Goal: Communication & Community: Answer question/provide support

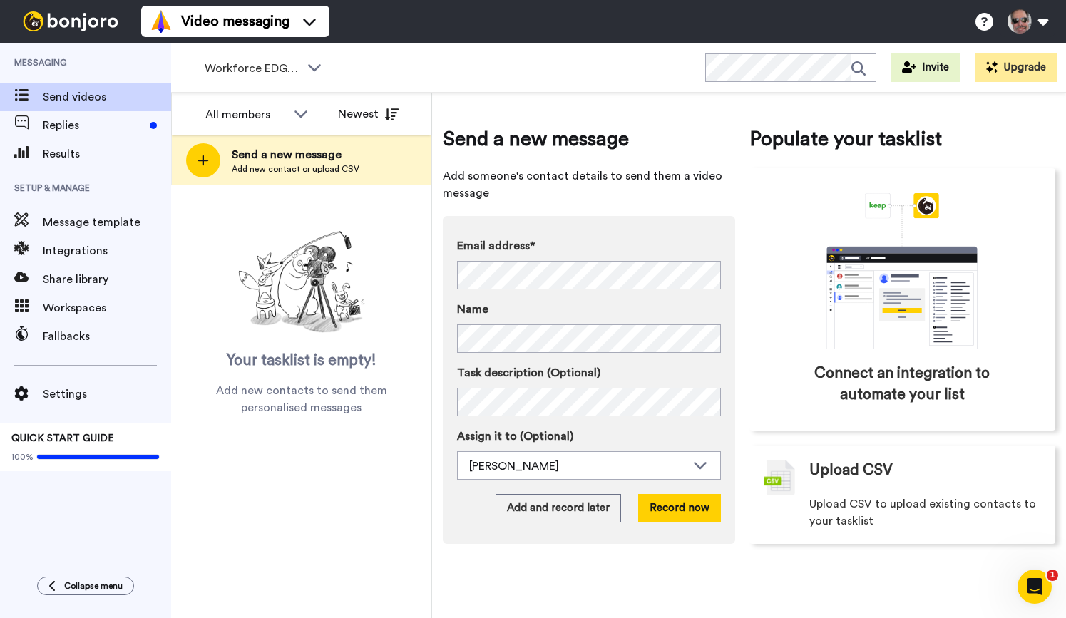
scroll to position [2, 0]
click at [1006, 64] on button "Upgrade" at bounding box center [1016, 67] width 83 height 29
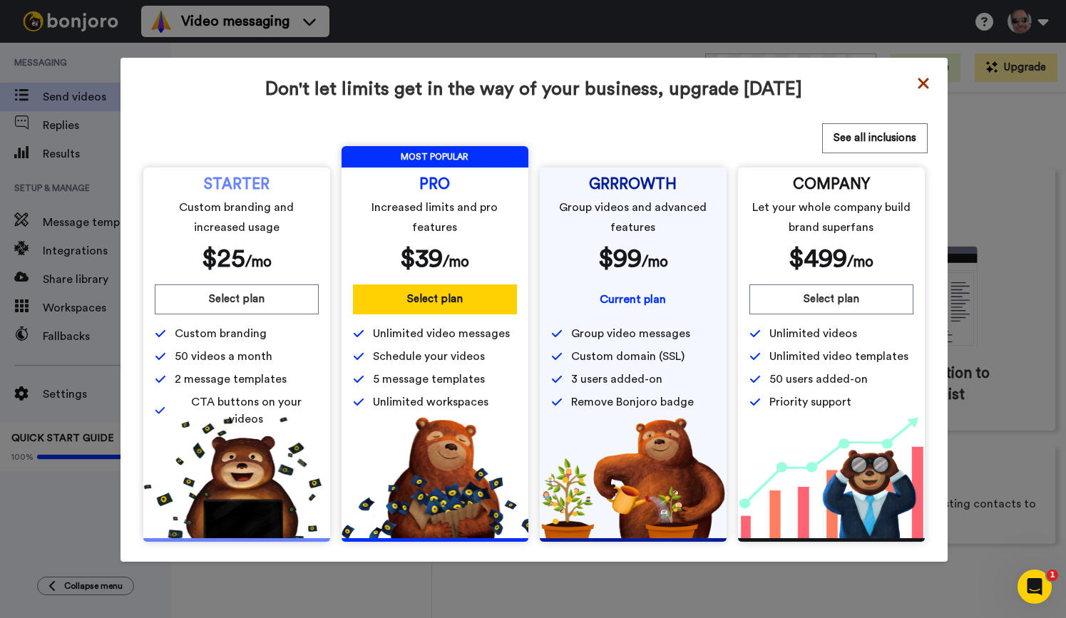
click at [921, 83] on icon at bounding box center [923, 83] width 11 height 11
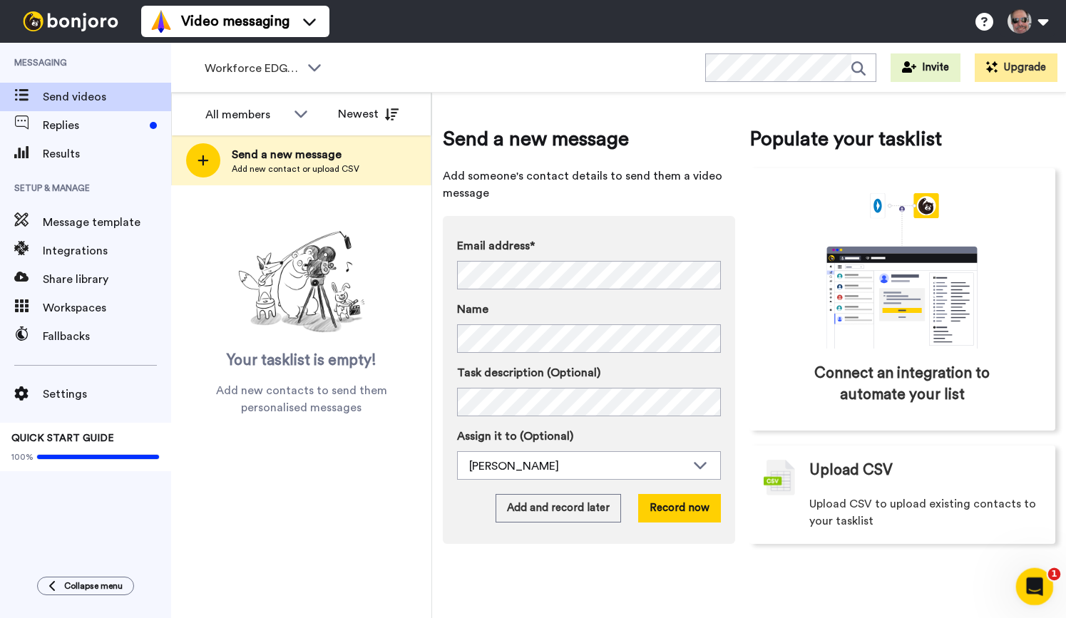
click at [1025, 582] on icon "Open Intercom Messenger" at bounding box center [1033, 585] width 24 height 24
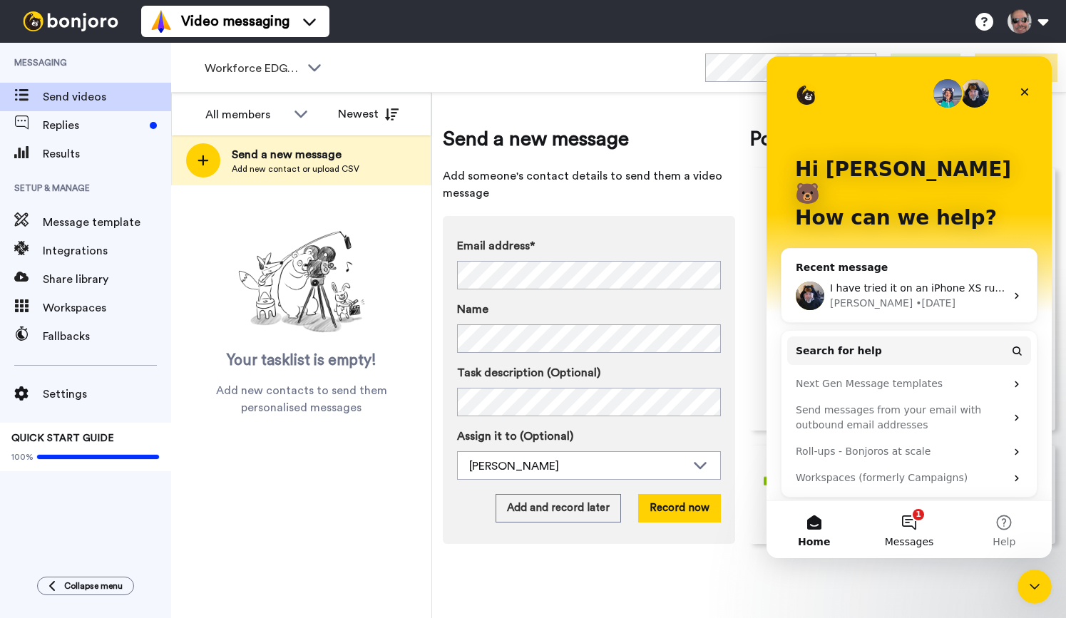
click at [915, 528] on button "1 Messages" at bounding box center [908, 529] width 95 height 57
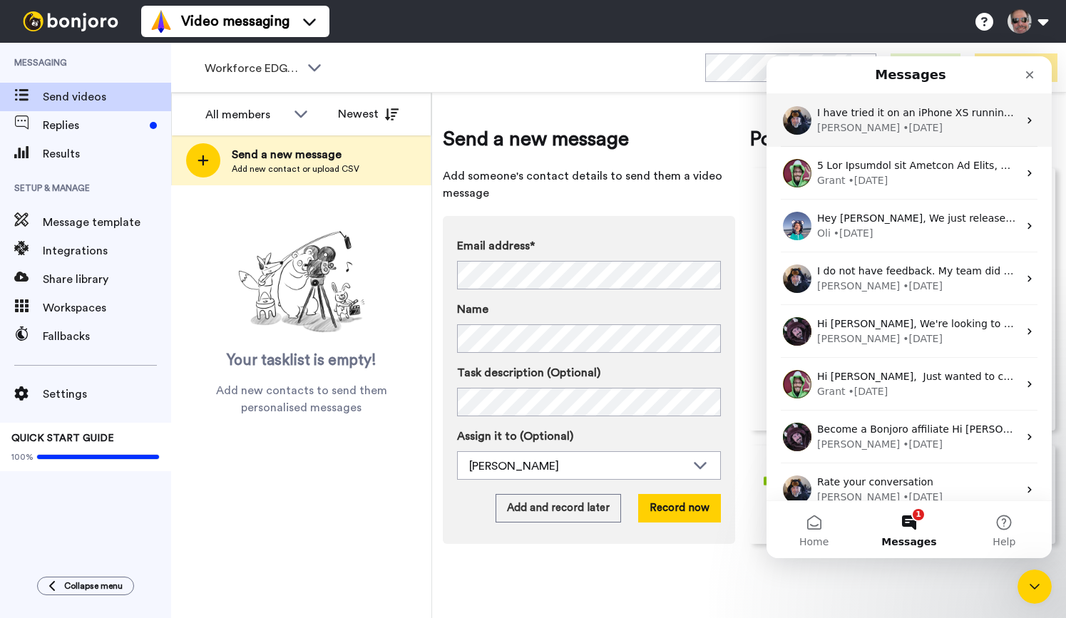
click at [903, 130] on div "• 5d ago" at bounding box center [923, 127] width 40 height 15
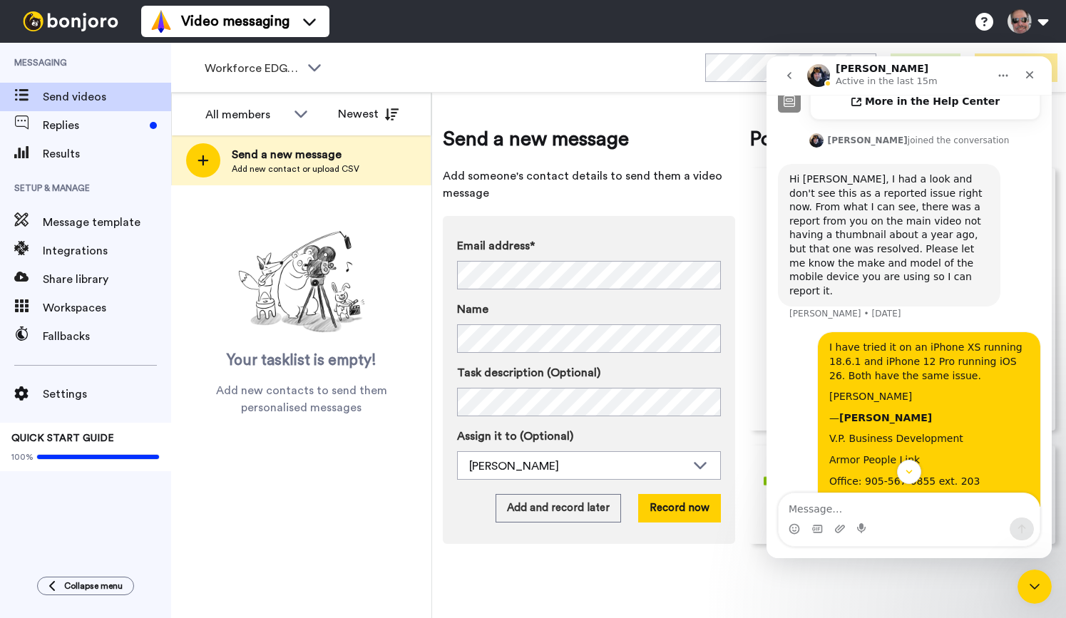
scroll to position [861, 0]
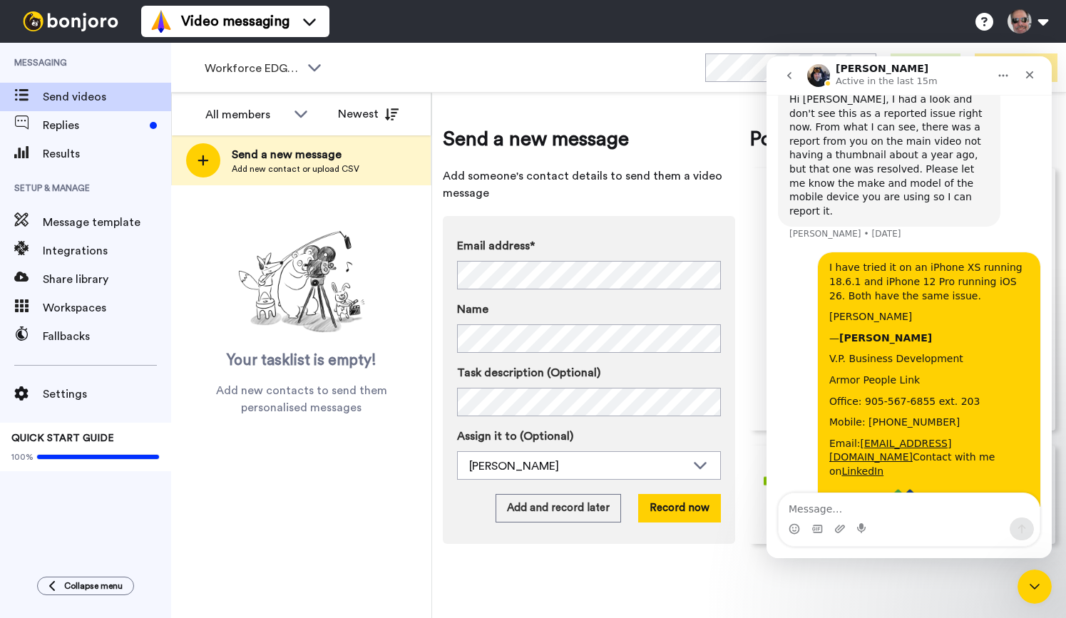
click at [817, 503] on textarea "Message…" at bounding box center [909, 505] width 261 height 24
type textarea "Can I get an update on this issue please."
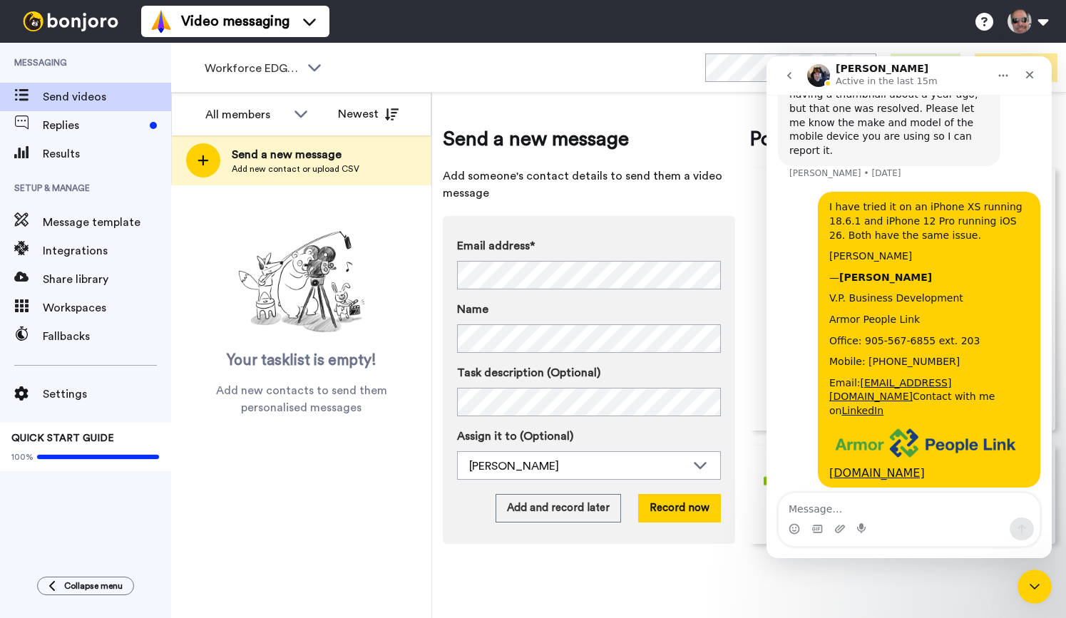
scroll to position [942, 0]
click at [1027, 76] on icon "Close" at bounding box center [1030, 75] width 8 height 8
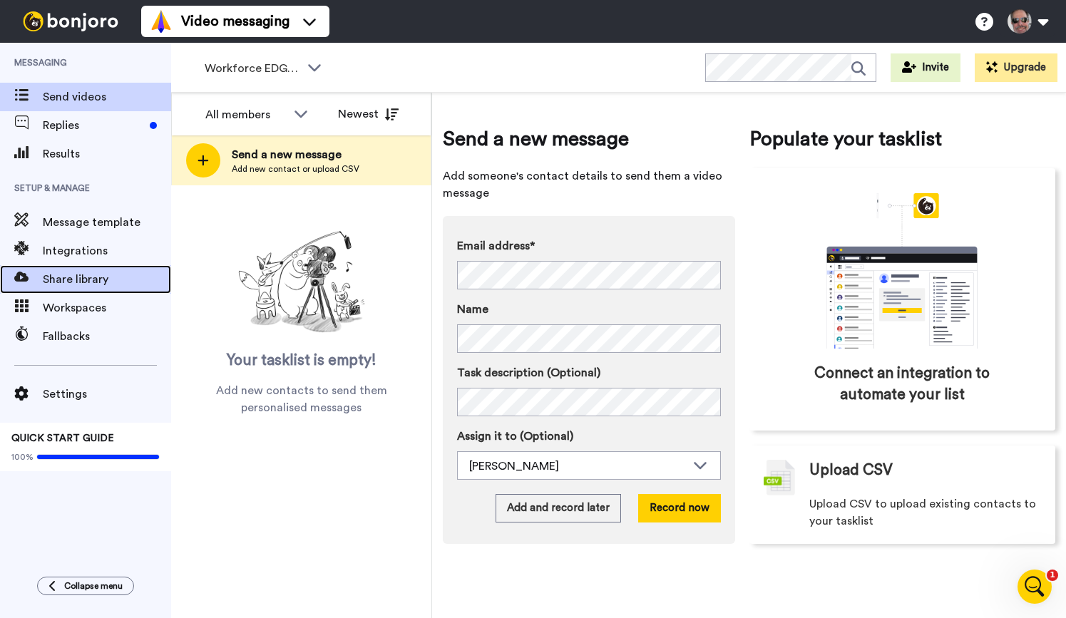
click at [108, 281] on span "Share library" at bounding box center [107, 279] width 128 height 17
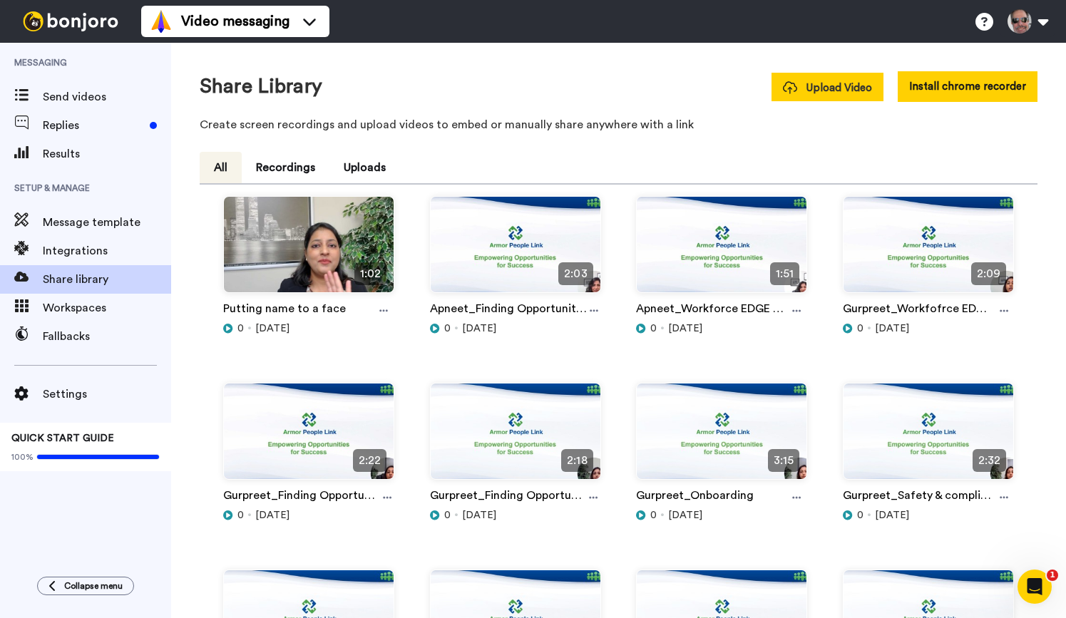
click at [844, 81] on span "Upload Video" at bounding box center [827, 88] width 89 height 15
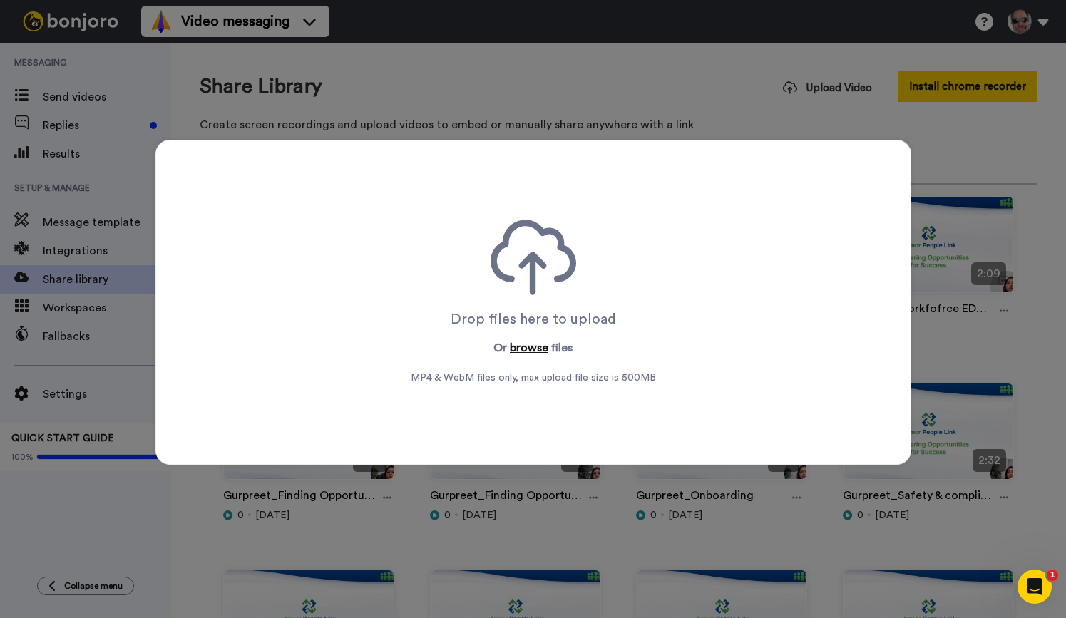
click at [523, 349] on button "browse" at bounding box center [529, 347] width 38 height 17
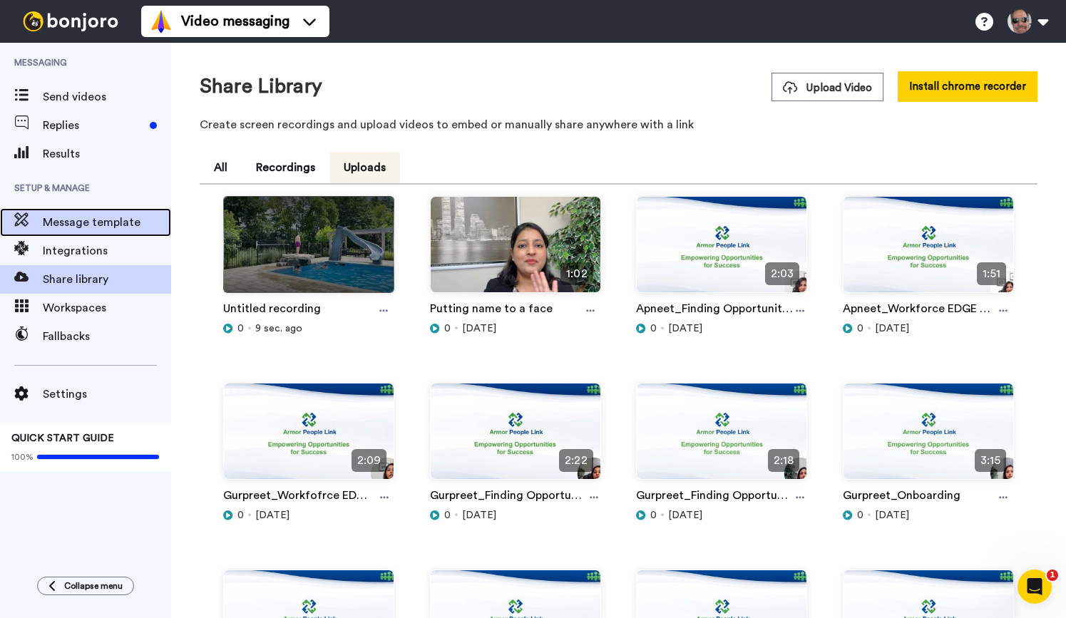
click at [130, 222] on span "Message template" at bounding box center [107, 222] width 128 height 17
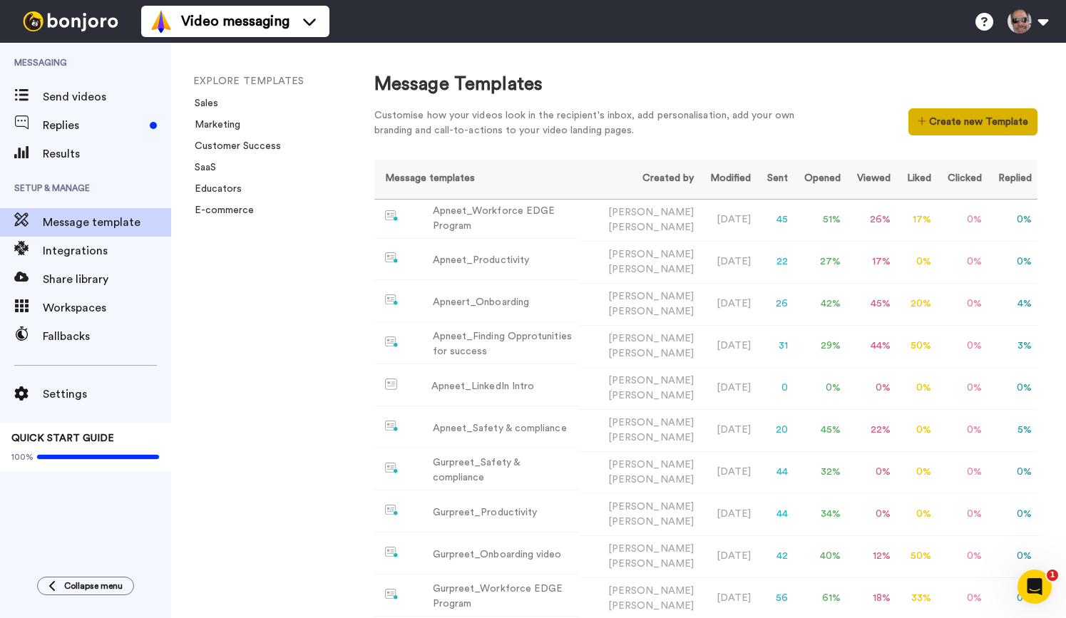
click at [968, 119] on button "Create new Template" at bounding box center [972, 121] width 129 height 27
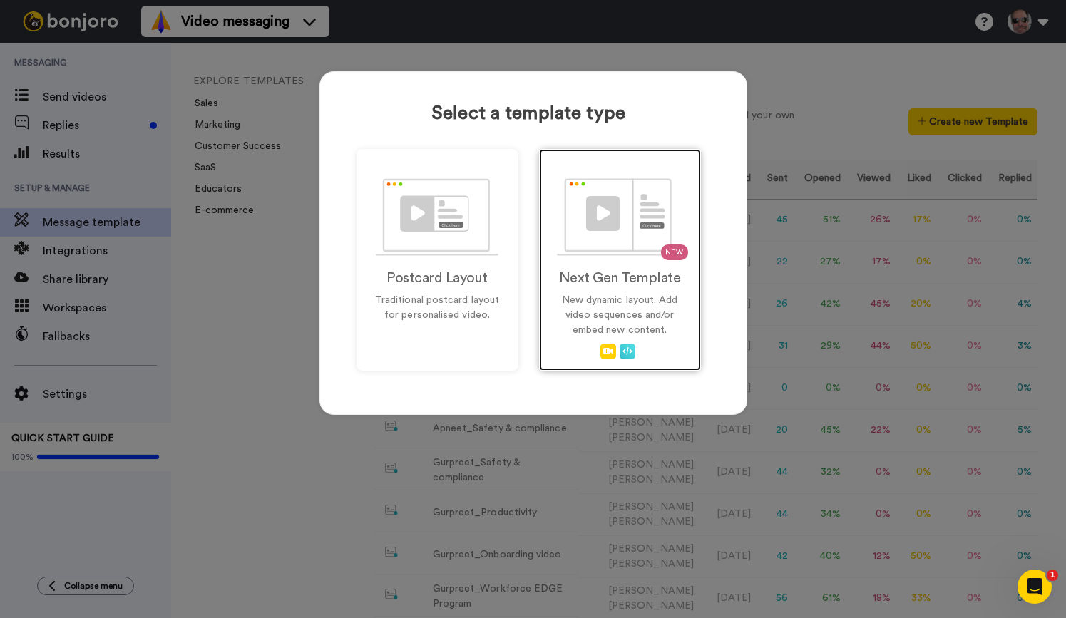
click at [622, 235] on img at bounding box center [619, 217] width 125 height 78
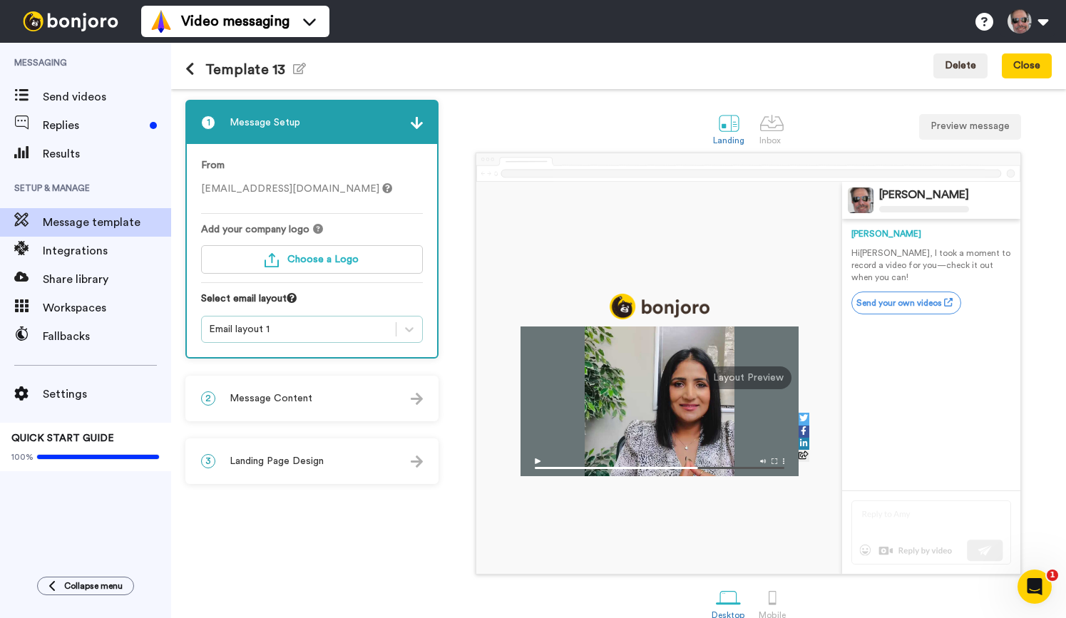
scroll to position [21, 0]
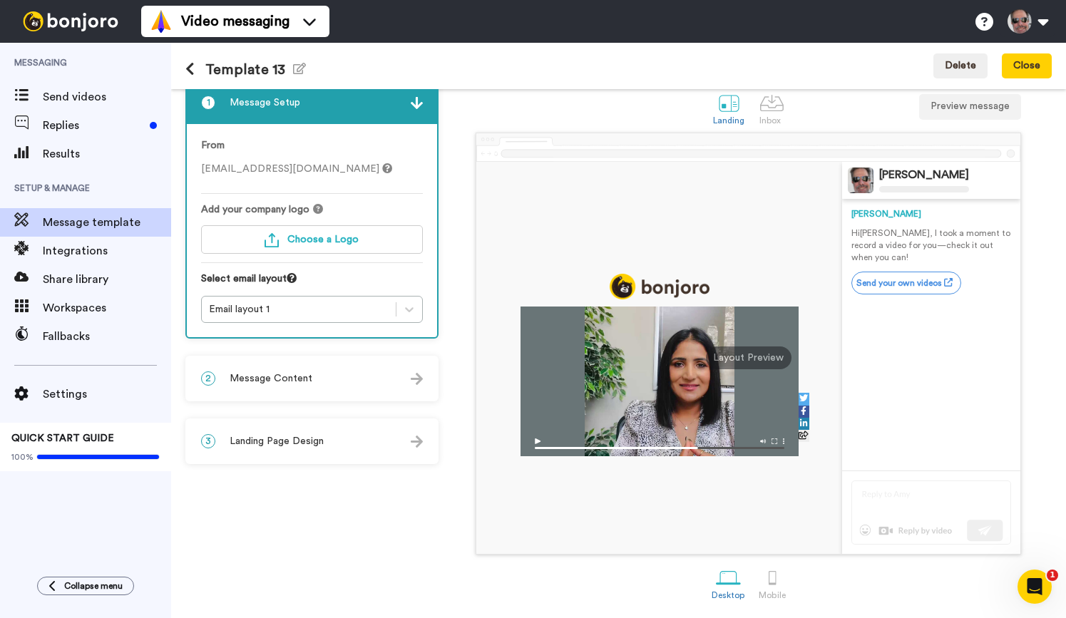
click at [386, 372] on div "2 Message Content" at bounding box center [312, 378] width 250 height 43
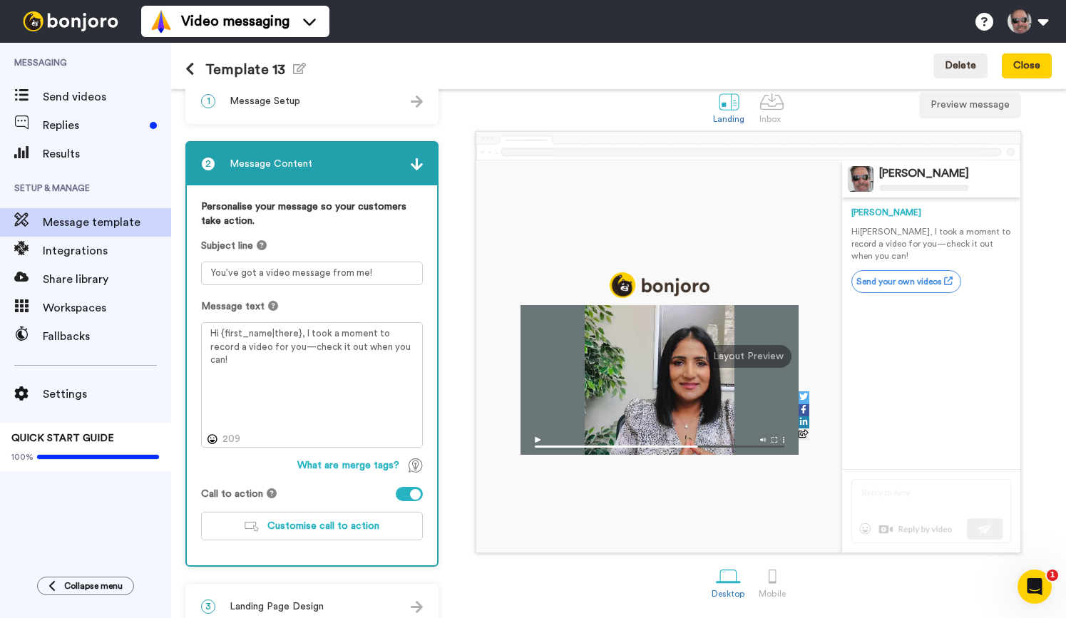
scroll to position [43, 0]
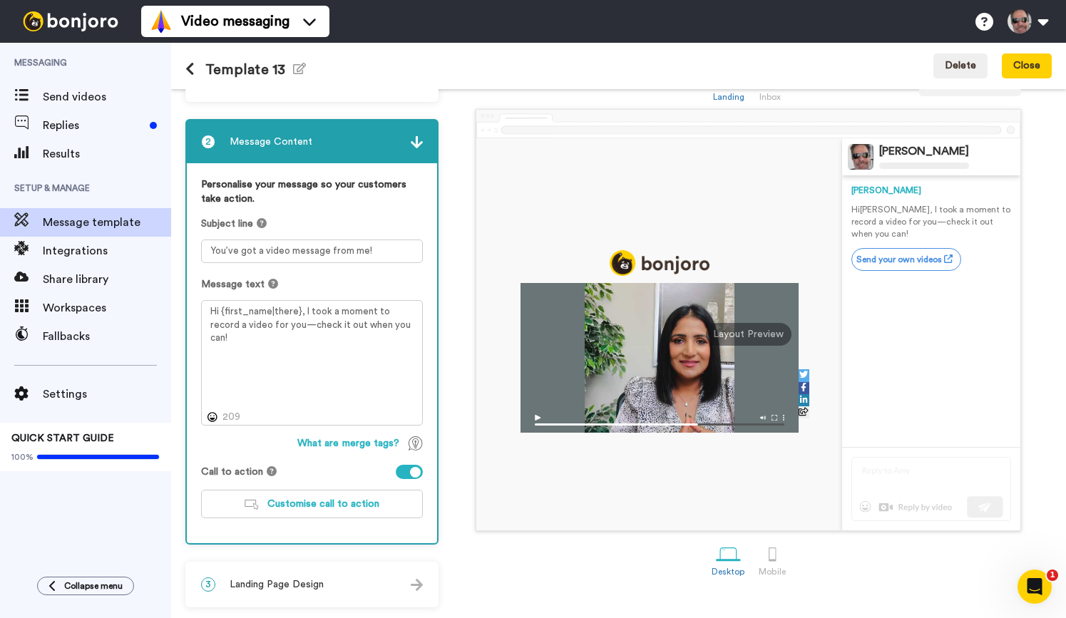
click at [341, 579] on div "3 Landing Page Design" at bounding box center [312, 584] width 250 height 43
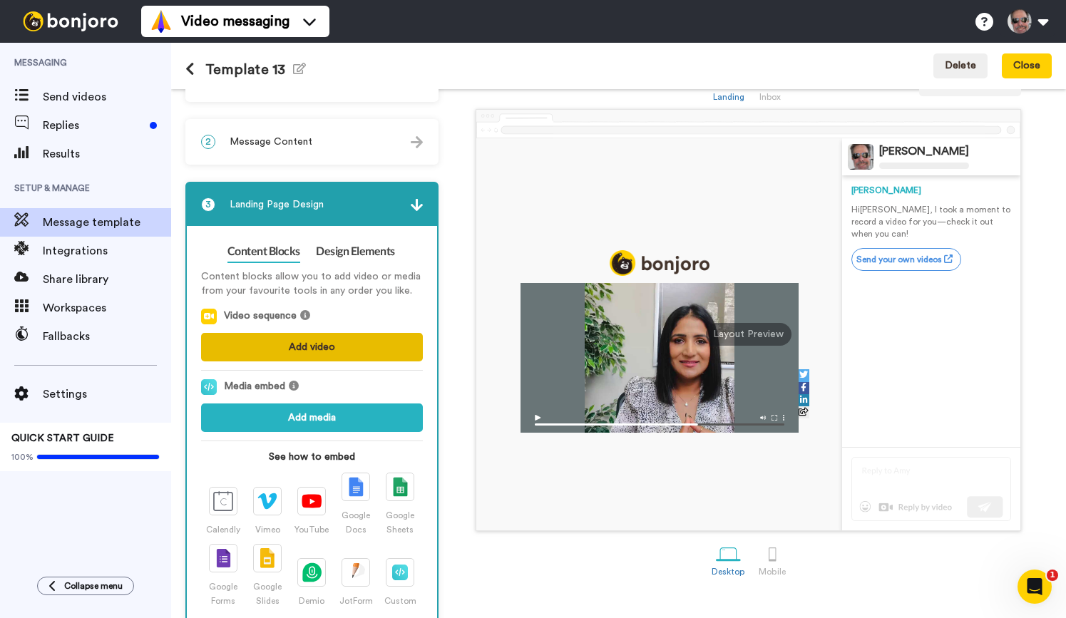
click at [334, 341] on button "Add video" at bounding box center [312, 347] width 222 height 29
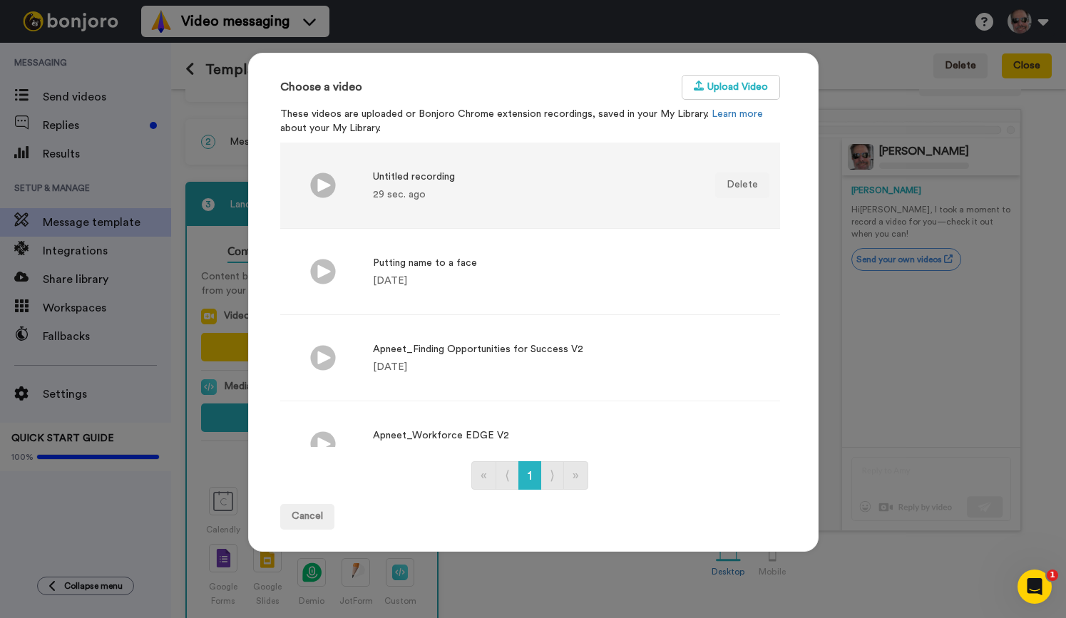
click at [504, 202] on li "Untitled recording 29 sec. ago Delete" at bounding box center [530, 186] width 500 height 86
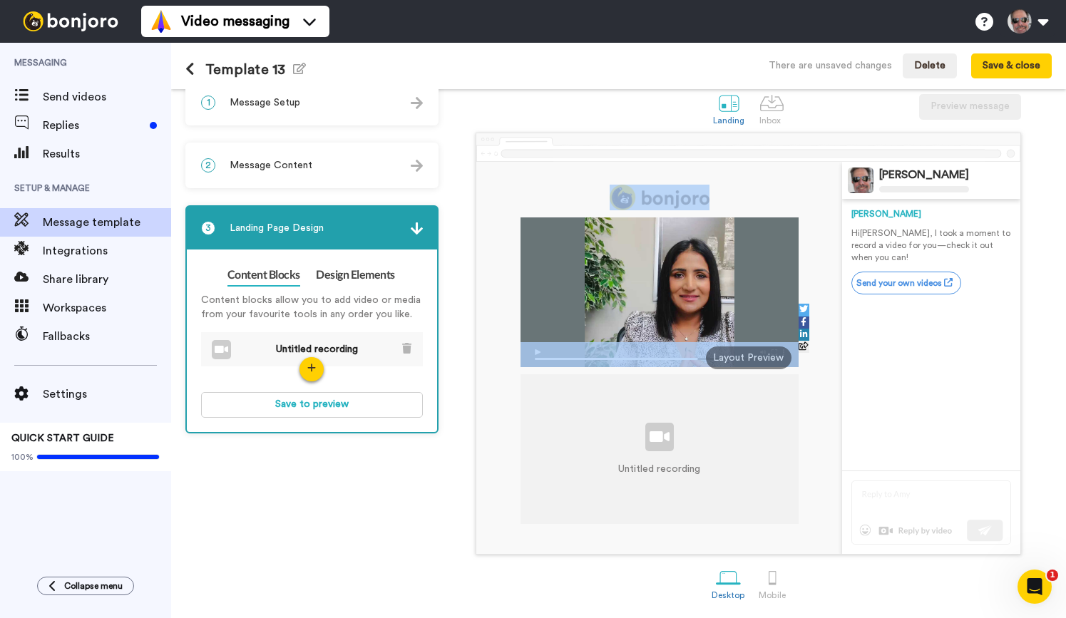
click at [504, 202] on div "Untitled recording" at bounding box center [659, 358] width 366 height 392
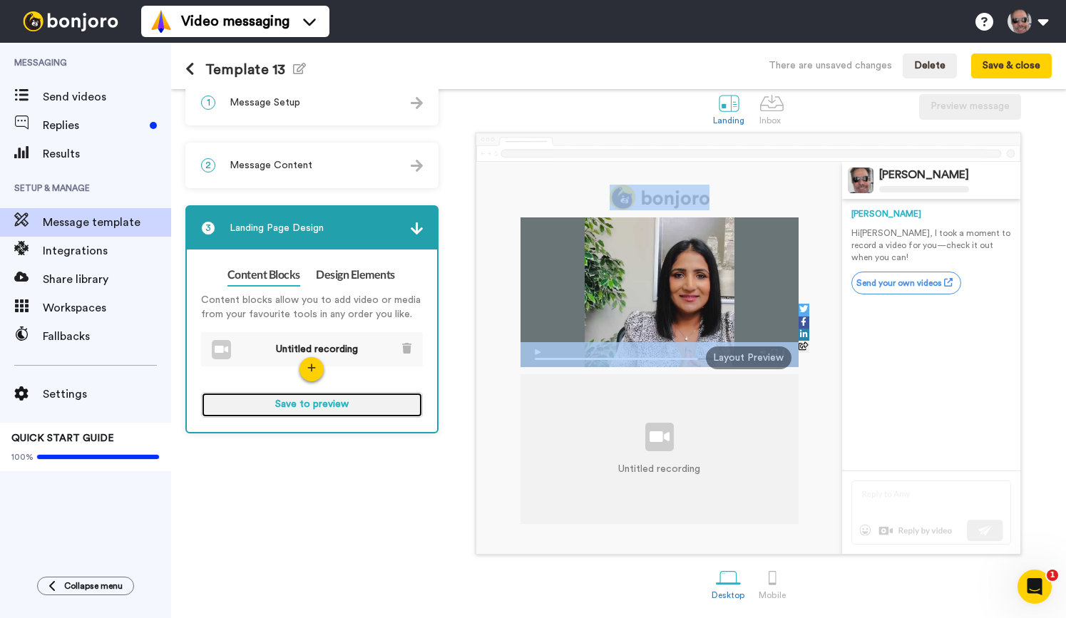
click at [402, 406] on button "Save to preview" at bounding box center [312, 405] width 222 height 26
click at [365, 405] on button "Preview" at bounding box center [312, 405] width 222 height 26
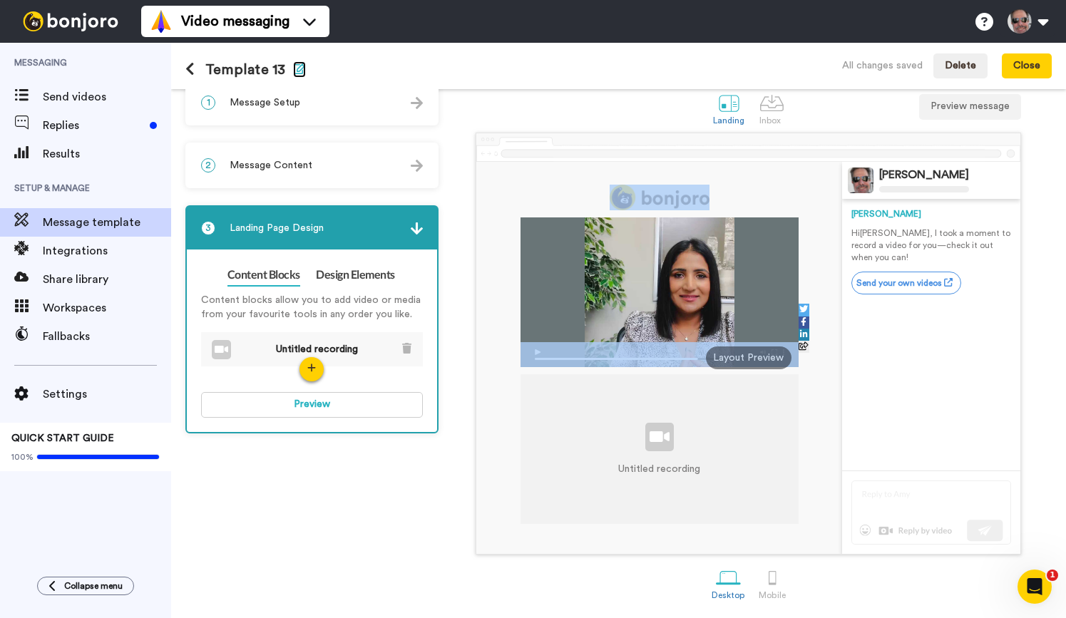
click at [300, 68] on icon "button" at bounding box center [299, 68] width 13 height 11
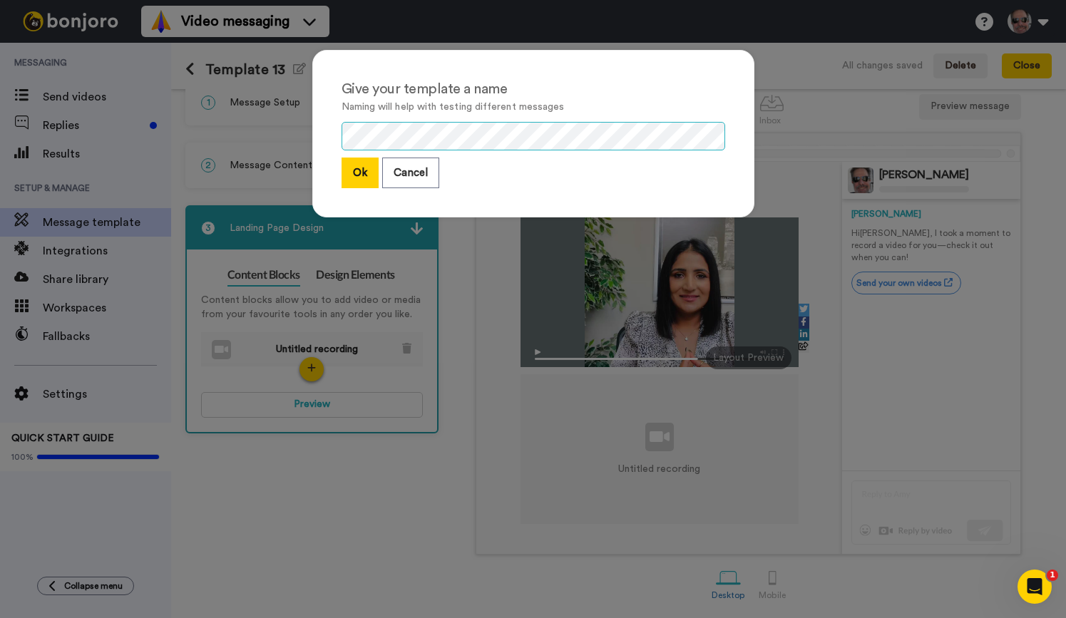
click at [279, 143] on div "Give your template a name Naming will help with testing different messages Ok C…" at bounding box center [533, 309] width 1066 height 618
click at [489, 150] on div "Give your template a name Naming will help with testing different messages Ok C…" at bounding box center [533, 134] width 442 height 168
click at [364, 180] on button "Ok" at bounding box center [359, 173] width 37 height 31
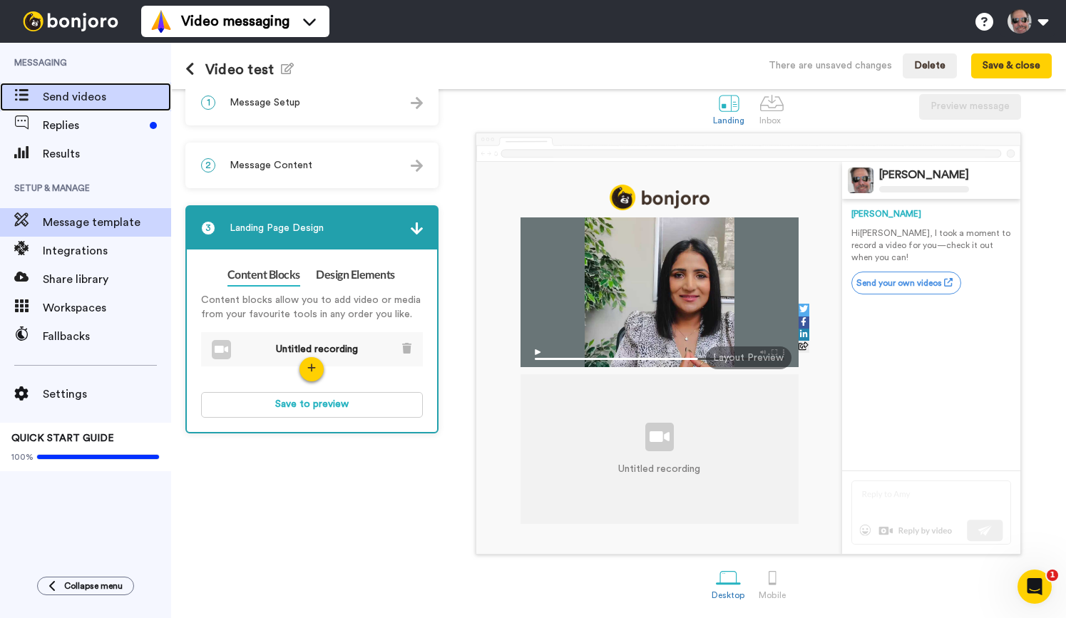
click at [124, 98] on span "Send videos" at bounding box center [107, 96] width 128 height 17
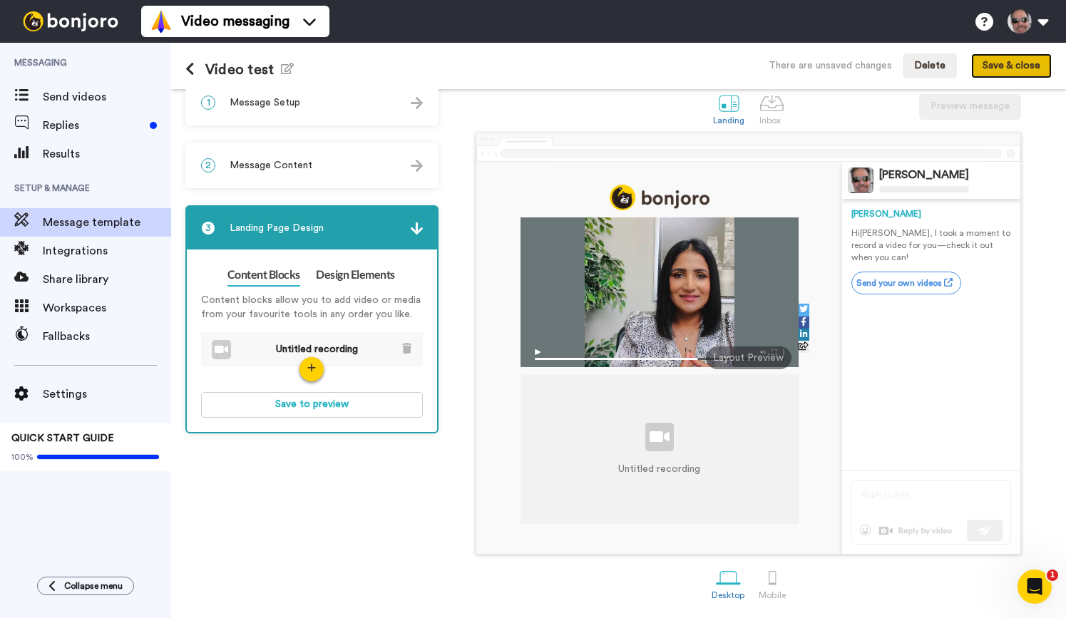
click at [1011, 66] on button "Save & close" at bounding box center [1011, 66] width 81 height 26
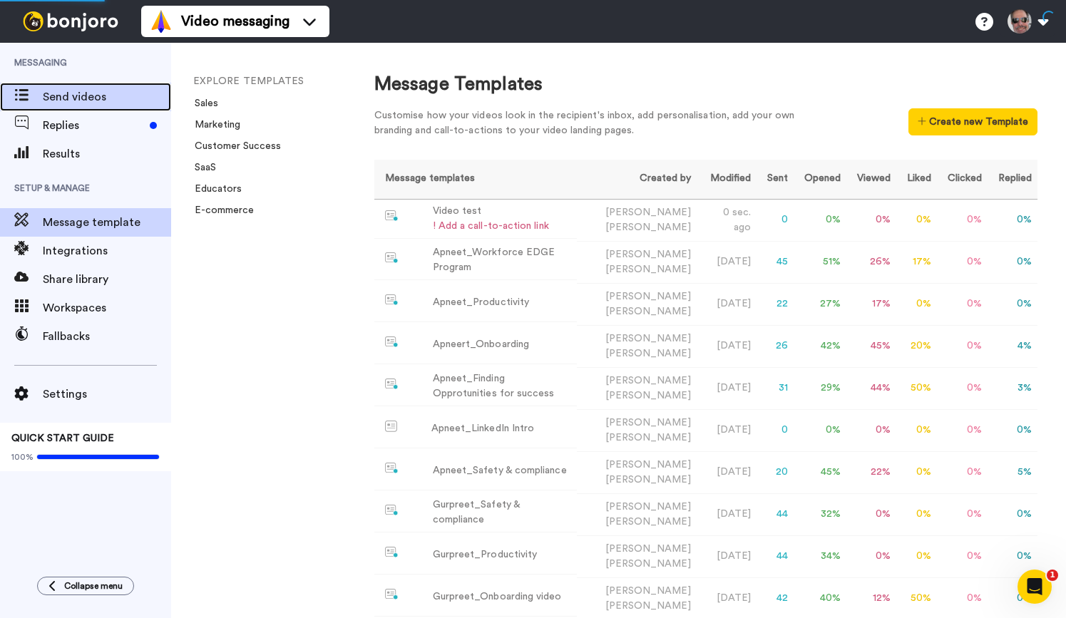
click at [71, 101] on span "Send videos" at bounding box center [107, 96] width 128 height 17
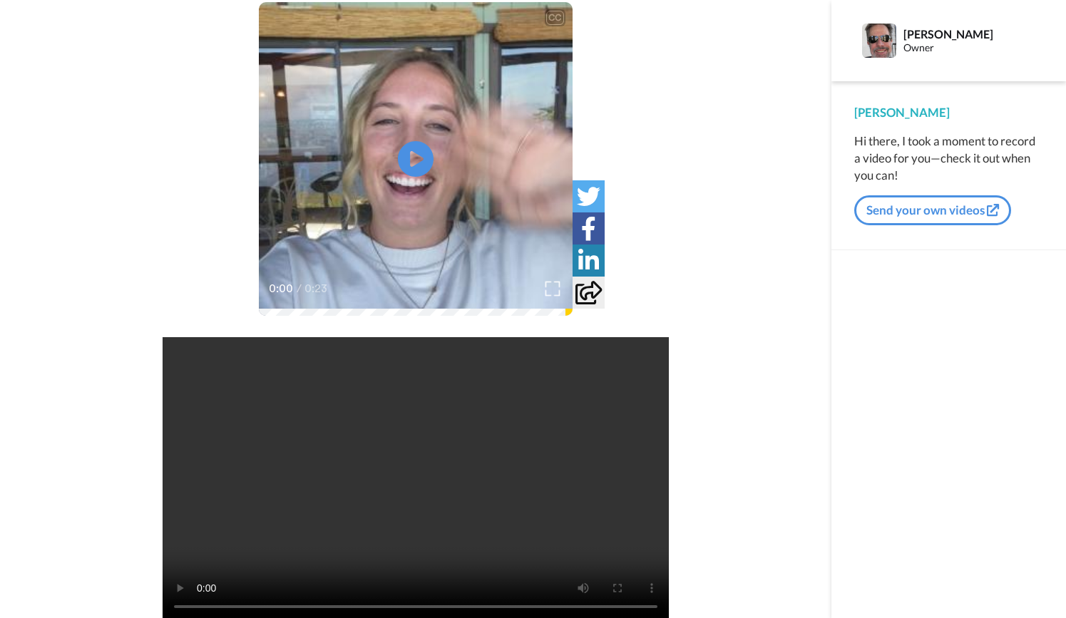
scroll to position [111, 0]
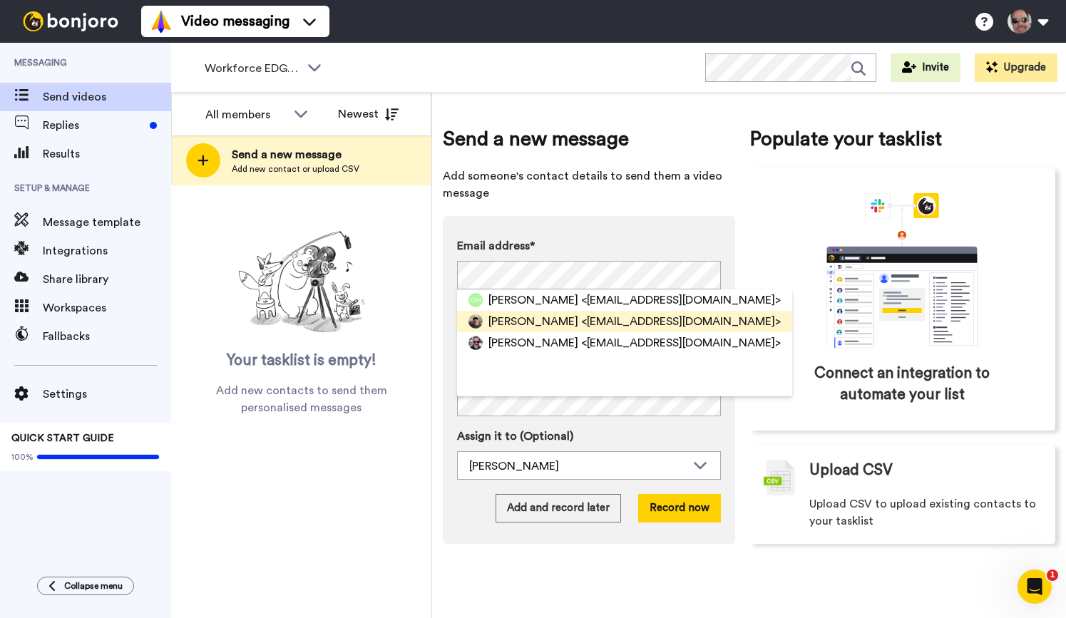
click at [528, 320] on span "[PERSON_NAME]" at bounding box center [533, 321] width 90 height 17
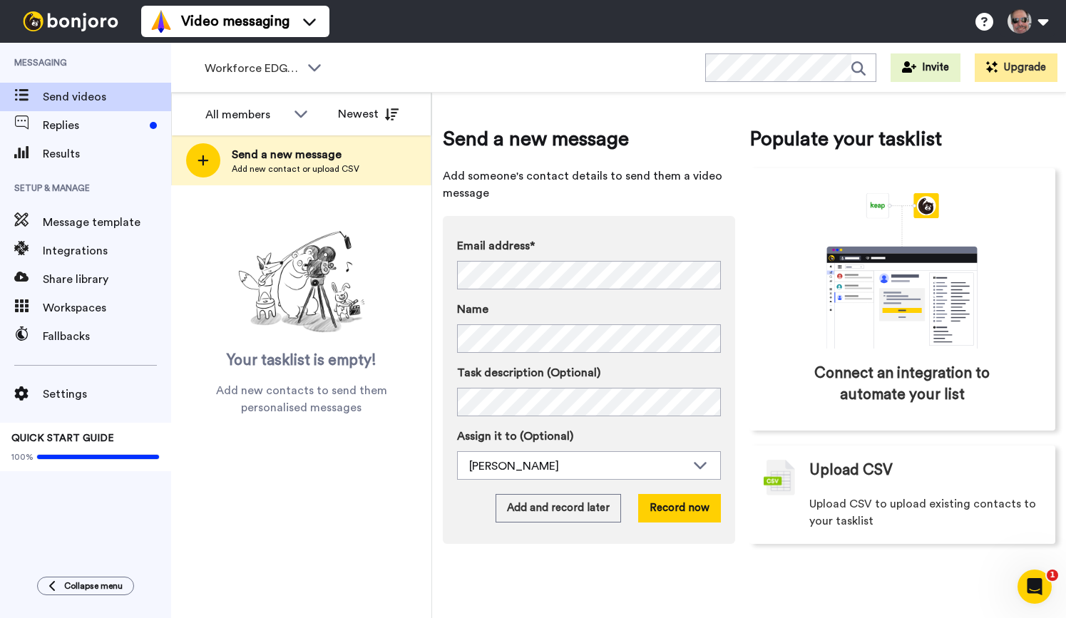
click at [396, 578] on div "All members All members [PERSON_NAME] [PERSON_NAME] [PERSON_NAME] [PERSON_NAME]…" at bounding box center [301, 355] width 261 height 525
click at [689, 509] on button "Record now" at bounding box center [679, 508] width 83 height 29
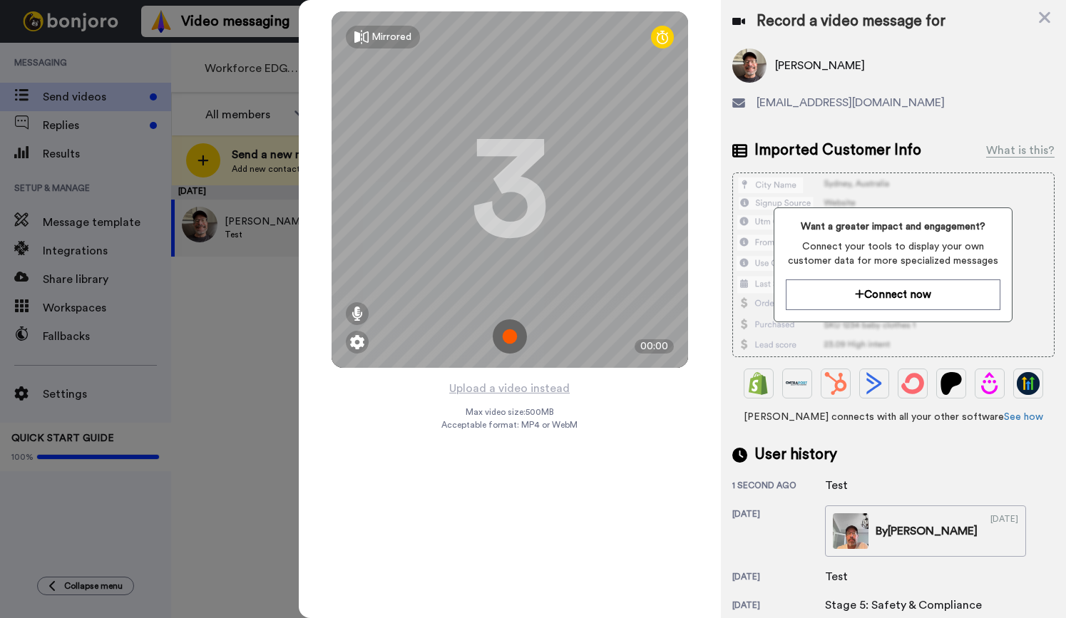
click at [507, 337] on img at bounding box center [510, 336] width 34 height 34
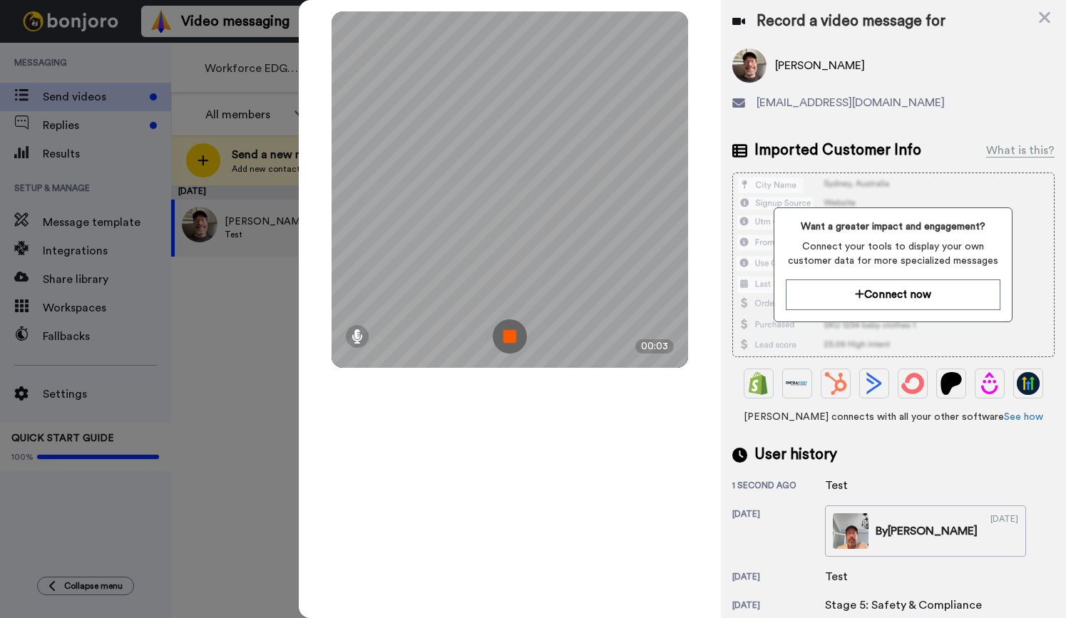
click at [507, 337] on img at bounding box center [510, 336] width 34 height 34
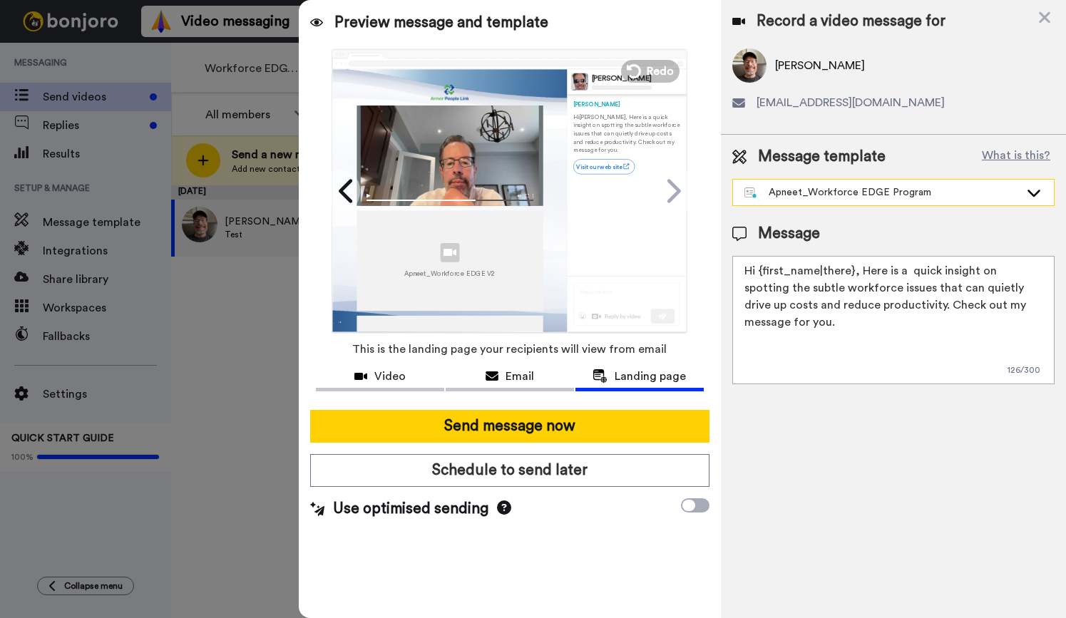
click at [957, 195] on div "Apneet_Workforce EDGE Program" at bounding box center [881, 192] width 275 height 14
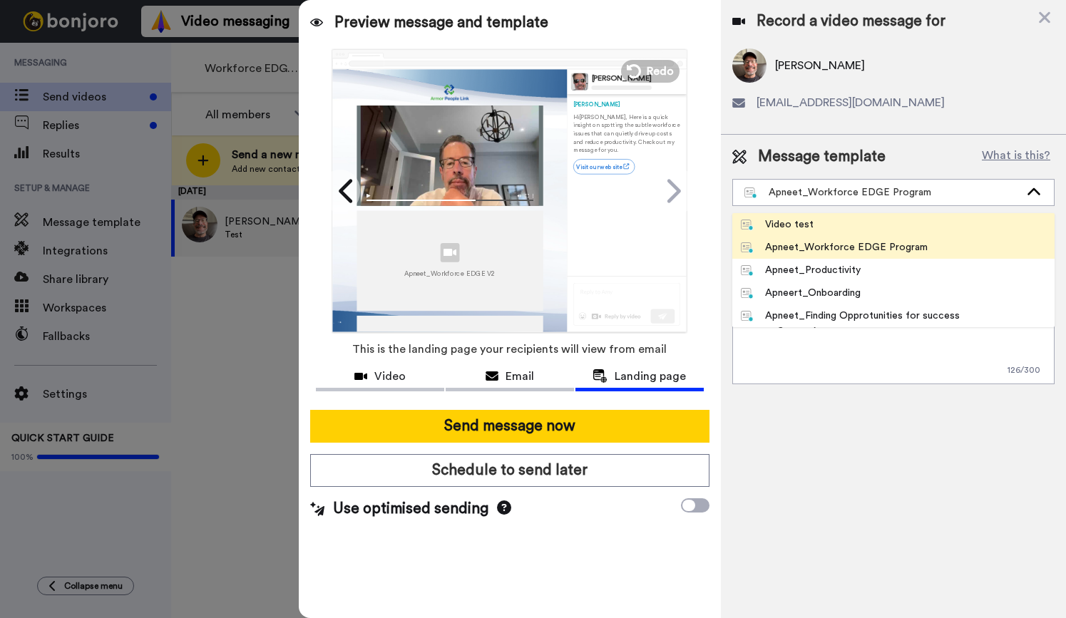
click at [913, 226] on li "Video test" at bounding box center [893, 224] width 322 height 23
type textarea "Hi {first_name|there}, I took a moment to record a video for you—check it out w…"
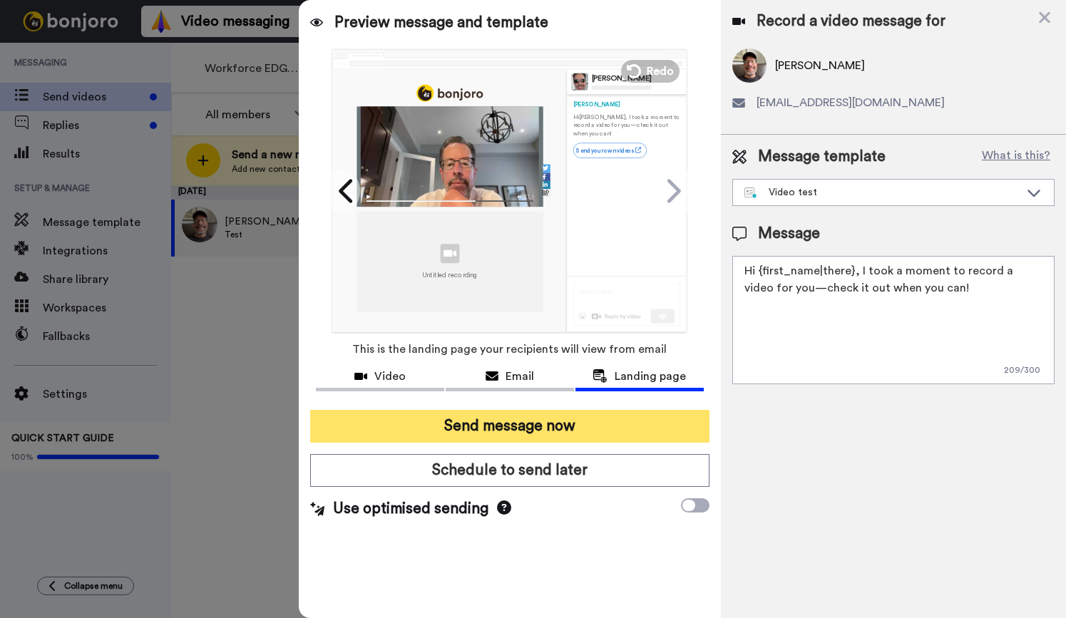
click at [559, 430] on button "Send message now" at bounding box center [509, 426] width 399 height 33
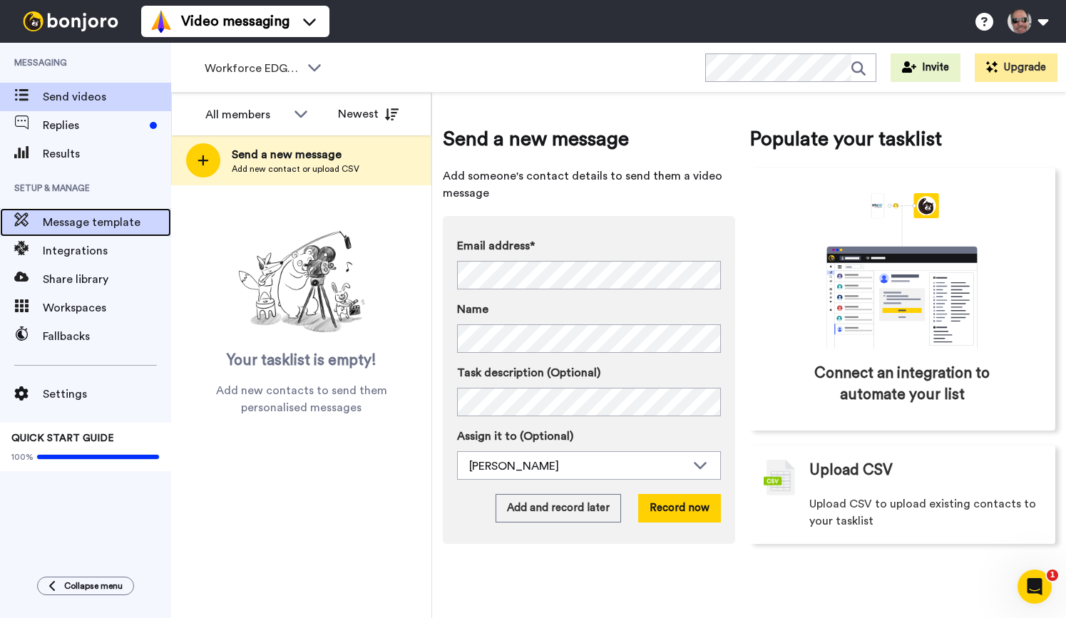
click at [108, 230] on span "Message template" at bounding box center [107, 222] width 128 height 17
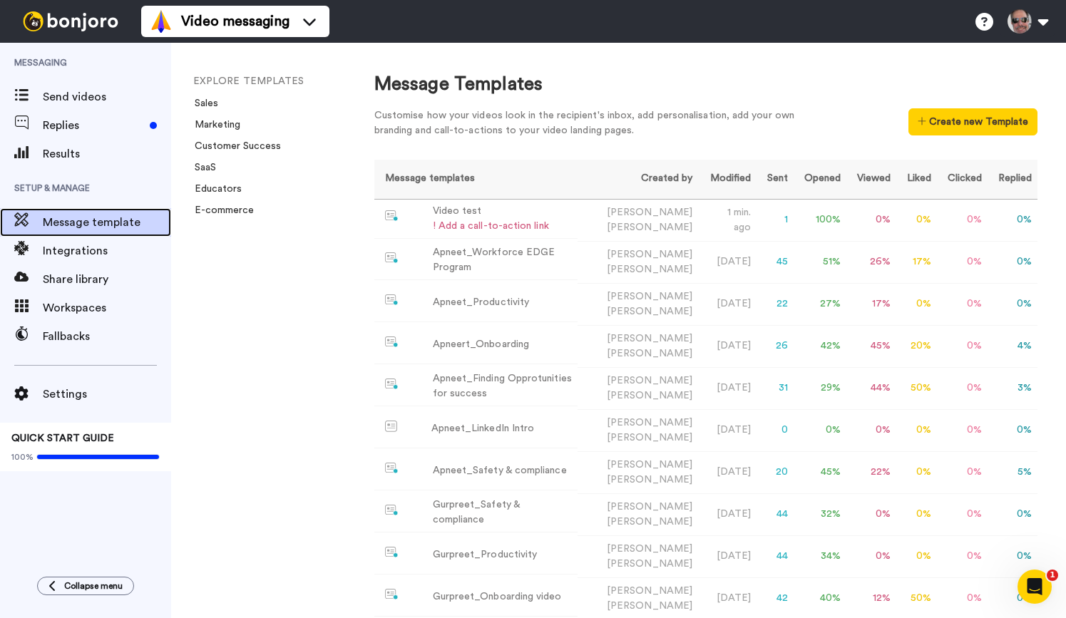
click at [111, 222] on span "Message template" at bounding box center [107, 222] width 128 height 17
click at [131, 225] on span "Message template" at bounding box center [107, 222] width 128 height 17
click at [464, 215] on div "Video test" at bounding box center [491, 211] width 116 height 15
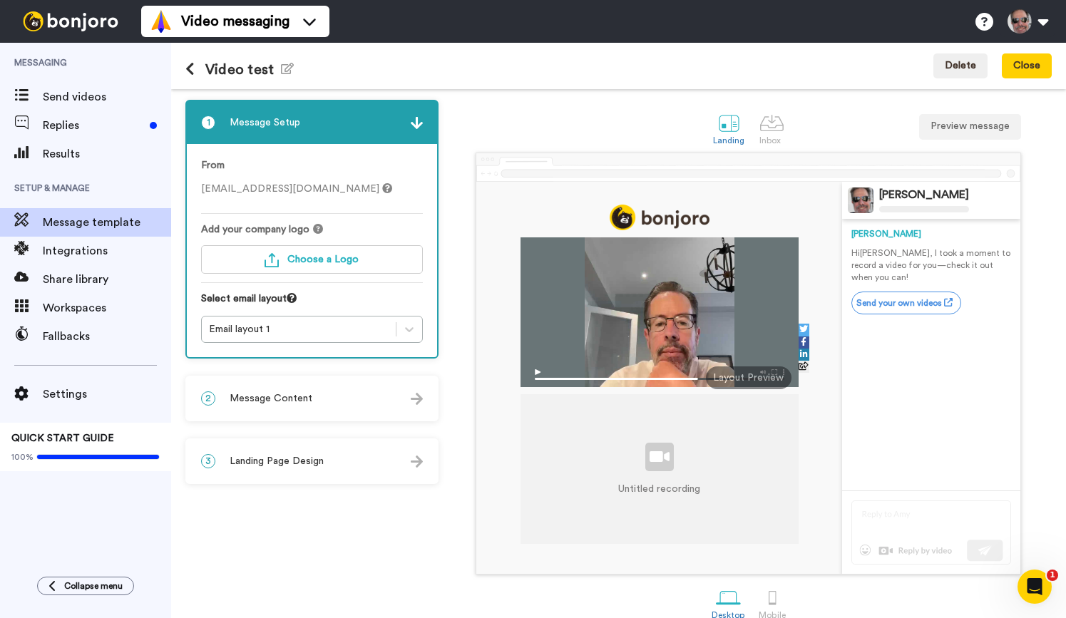
click at [411, 459] on img at bounding box center [417, 462] width 12 height 12
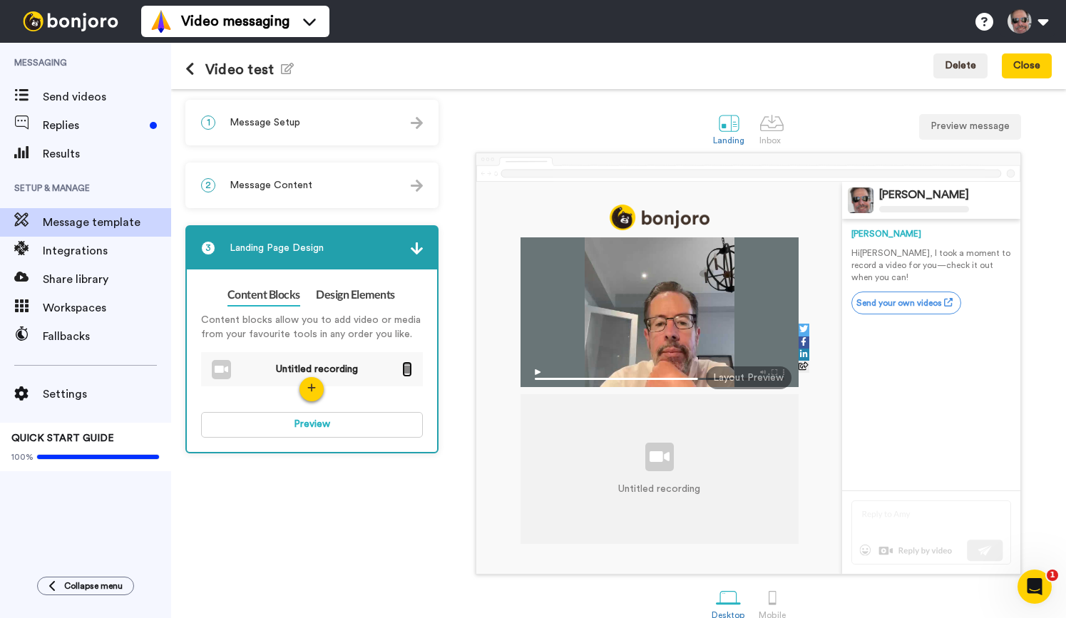
click at [404, 370] on icon at bounding box center [406, 368] width 9 height 11
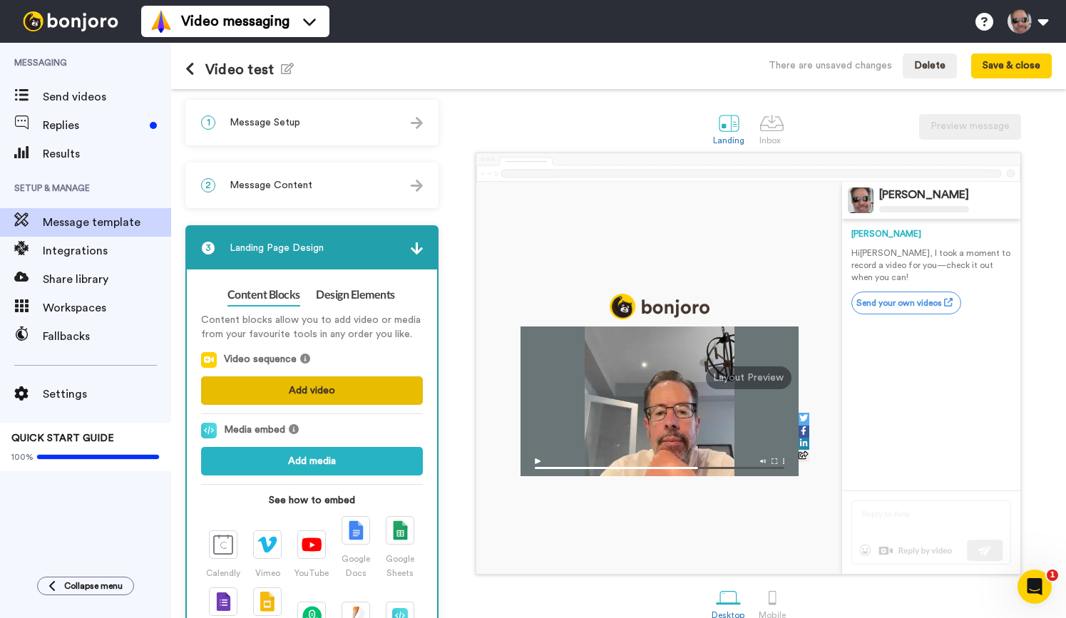
click at [329, 391] on button "Add video" at bounding box center [312, 390] width 222 height 29
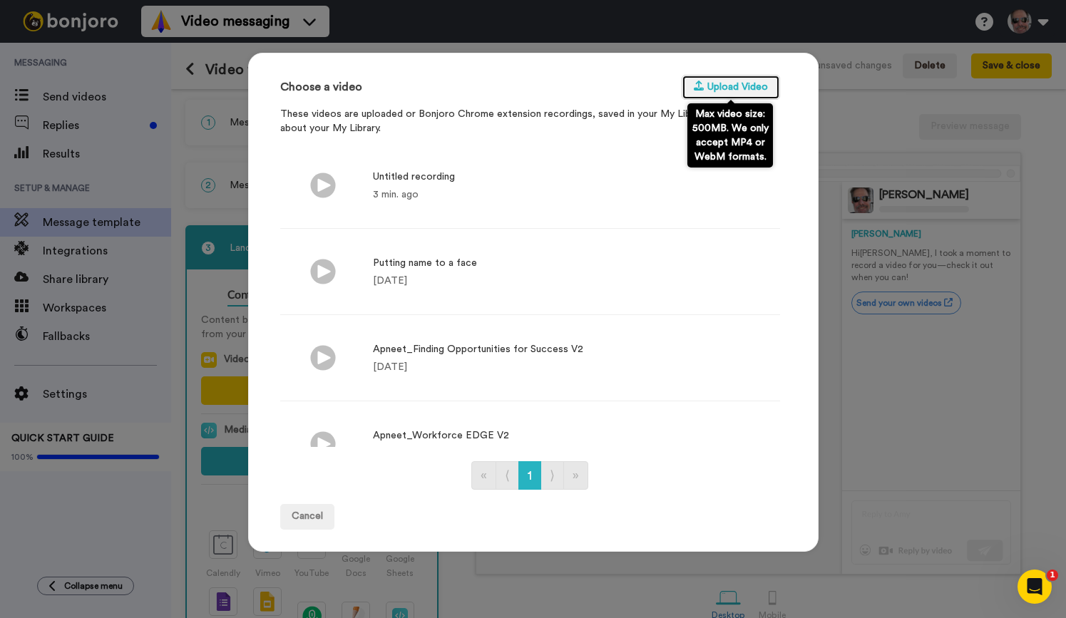
click at [719, 87] on button "Upload Video" at bounding box center [731, 88] width 98 height 26
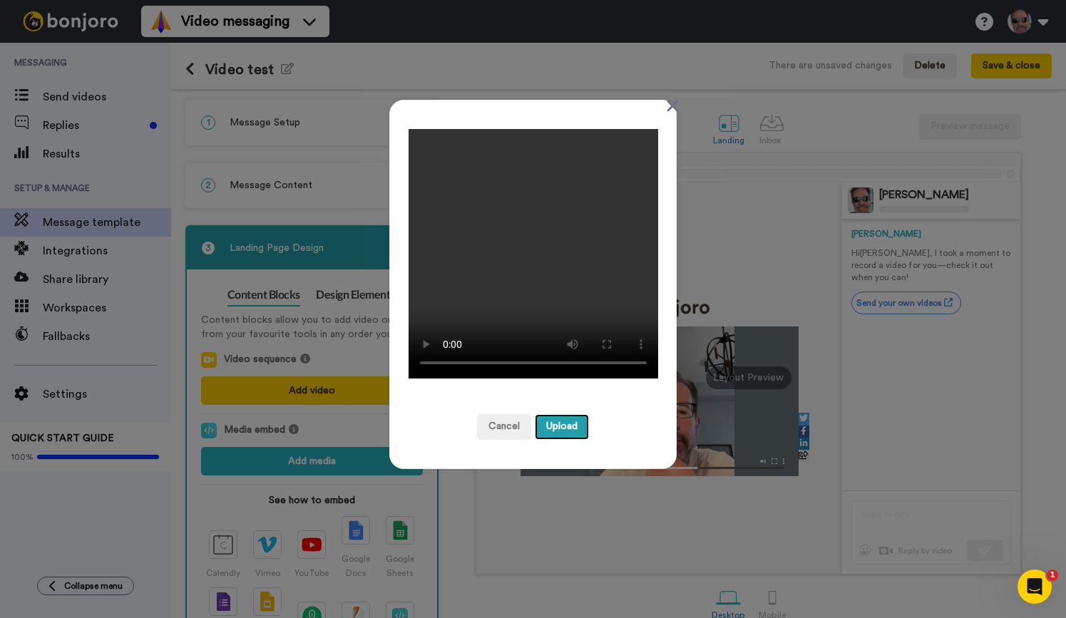
click at [569, 430] on button "Upload" at bounding box center [562, 427] width 54 height 26
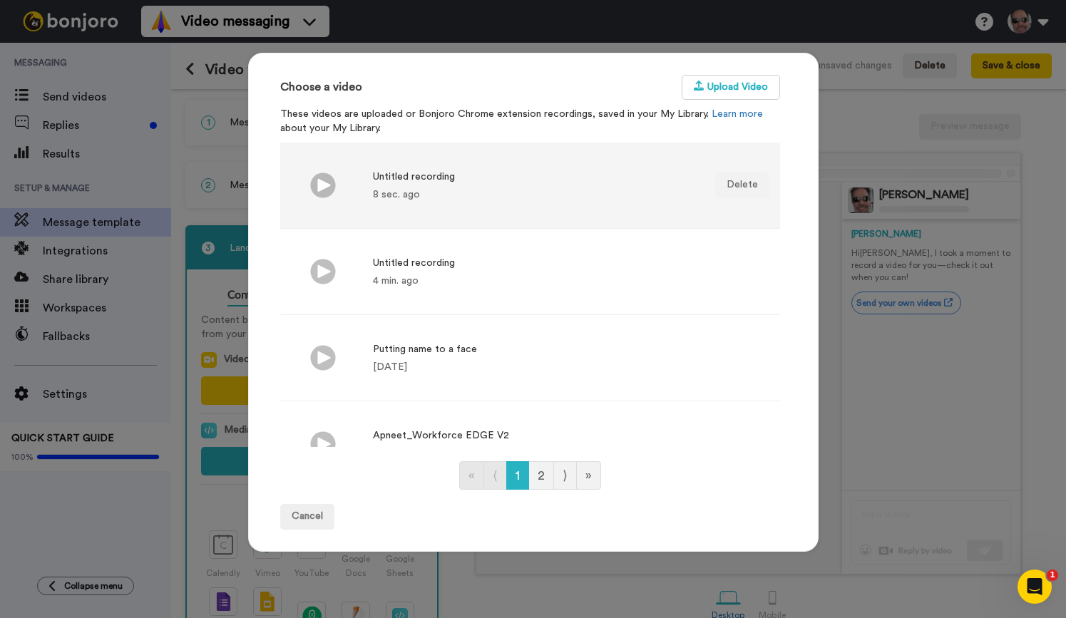
click at [431, 189] on div "8 sec. ago" at bounding box center [414, 195] width 82 height 14
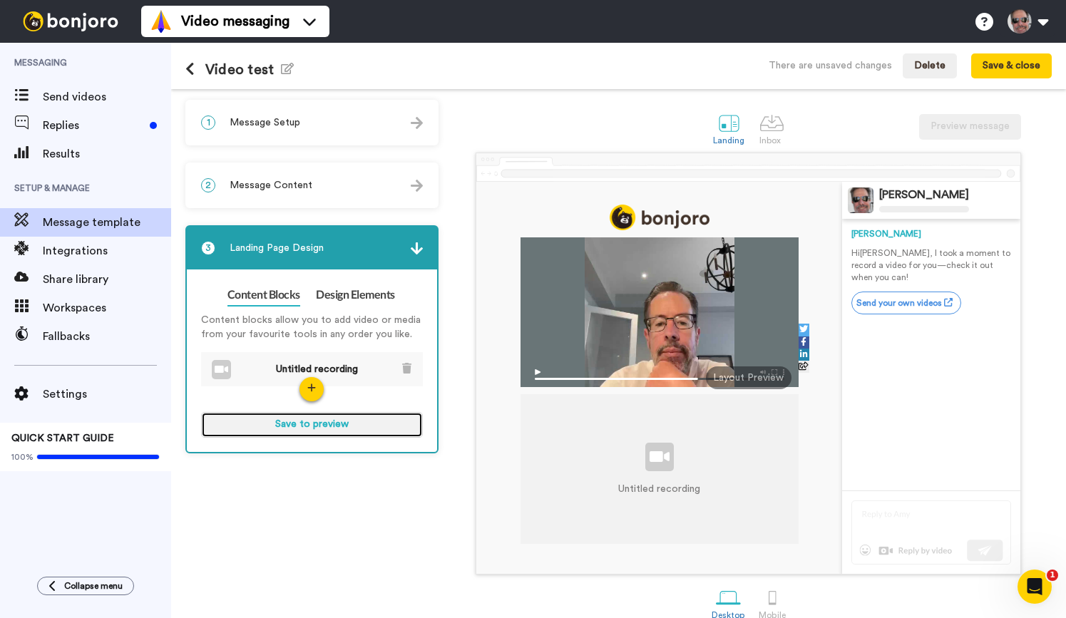
click at [387, 422] on button "Save to preview" at bounding box center [312, 425] width 222 height 26
click at [382, 428] on button "Preview" at bounding box center [312, 425] width 222 height 26
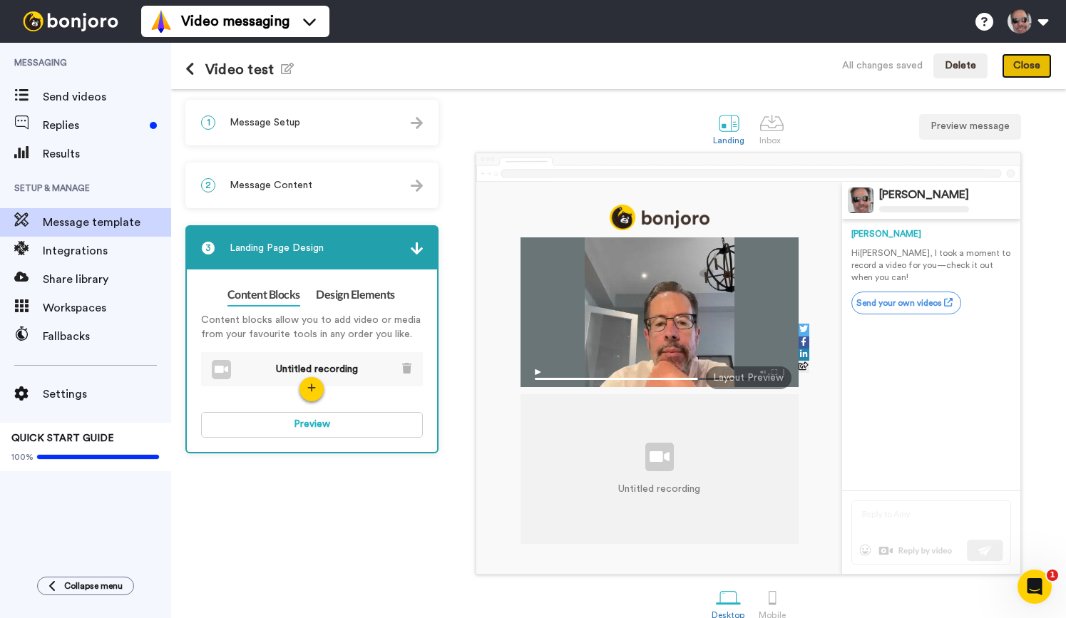
click at [1034, 56] on button "Close" at bounding box center [1027, 66] width 50 height 26
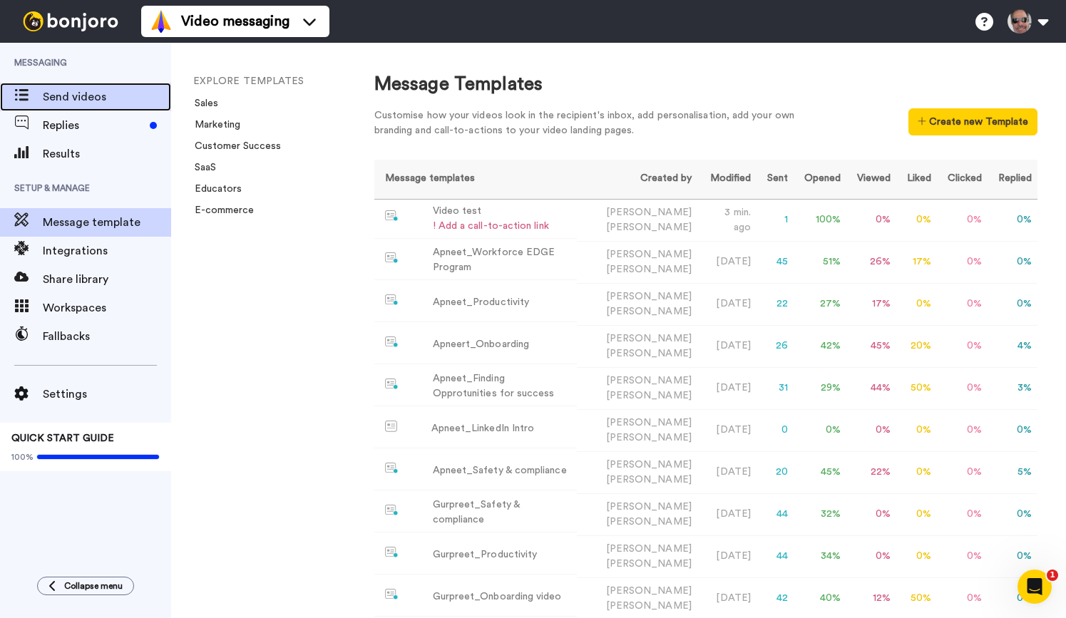
click at [74, 97] on span "Send videos" at bounding box center [107, 96] width 128 height 17
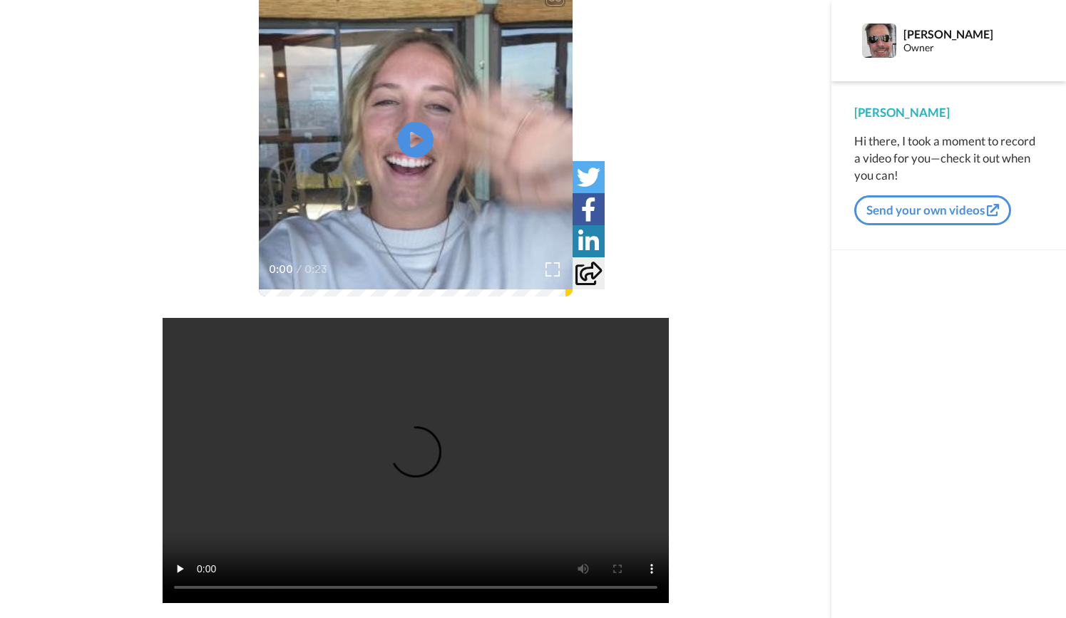
scroll to position [111, 0]
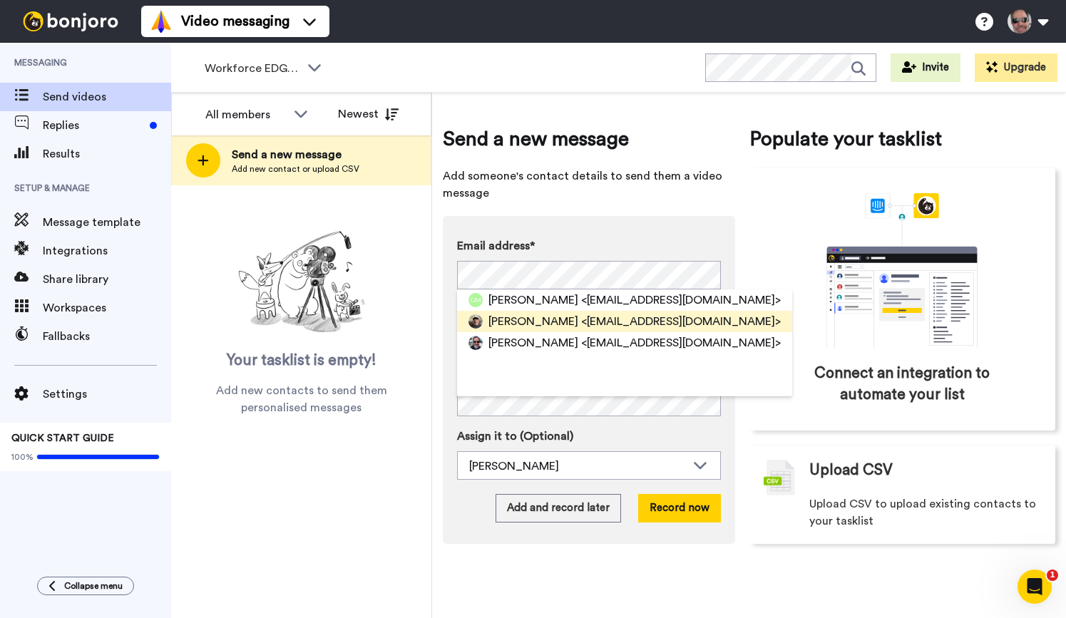
click at [525, 323] on span "[PERSON_NAME]" at bounding box center [533, 321] width 90 height 17
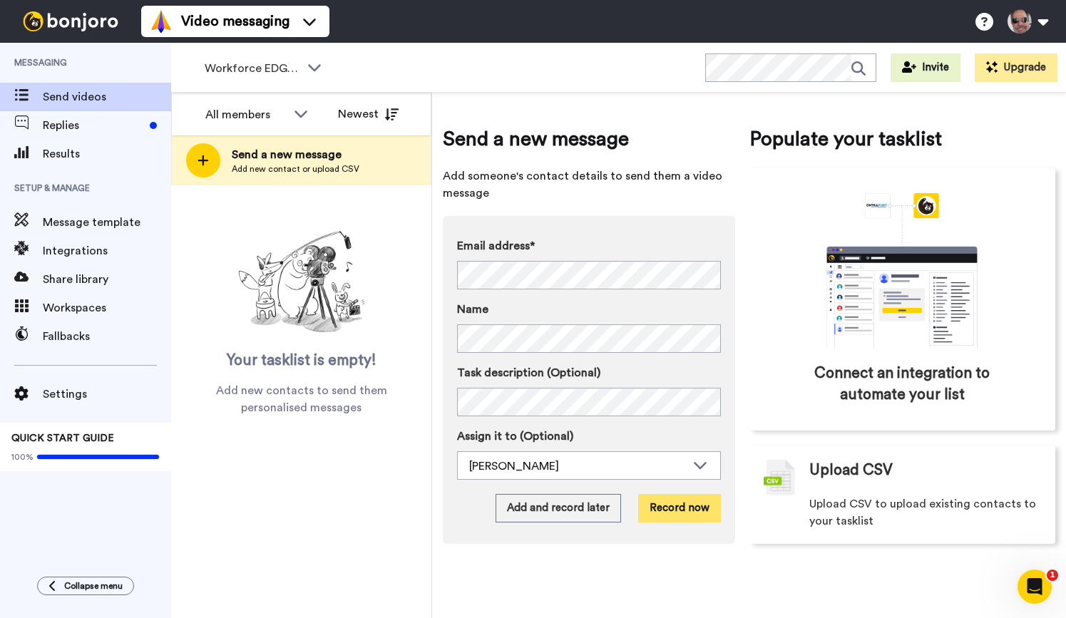
click at [690, 510] on button "Record now" at bounding box center [679, 508] width 83 height 29
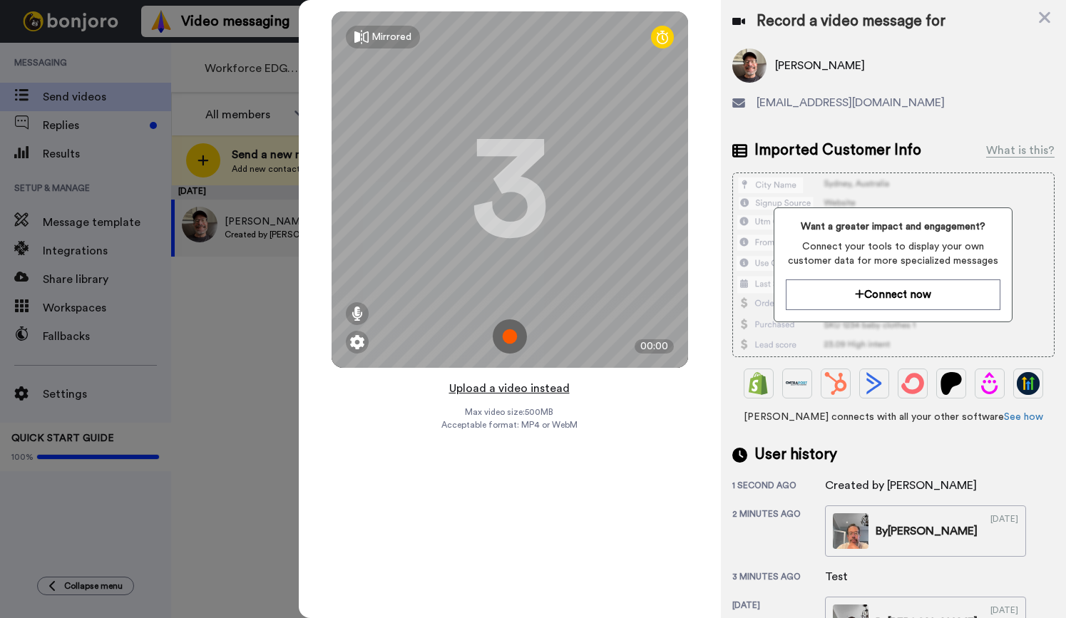
click at [493, 391] on button "Upload a video instead" at bounding box center [509, 388] width 129 height 19
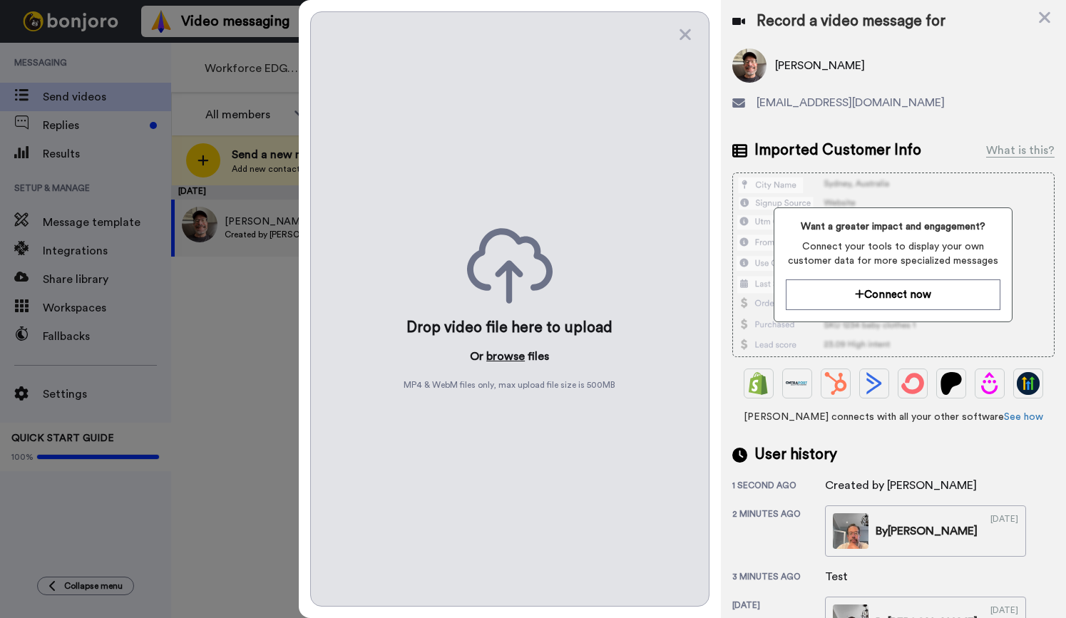
click at [507, 359] on button "browse" at bounding box center [505, 356] width 38 height 17
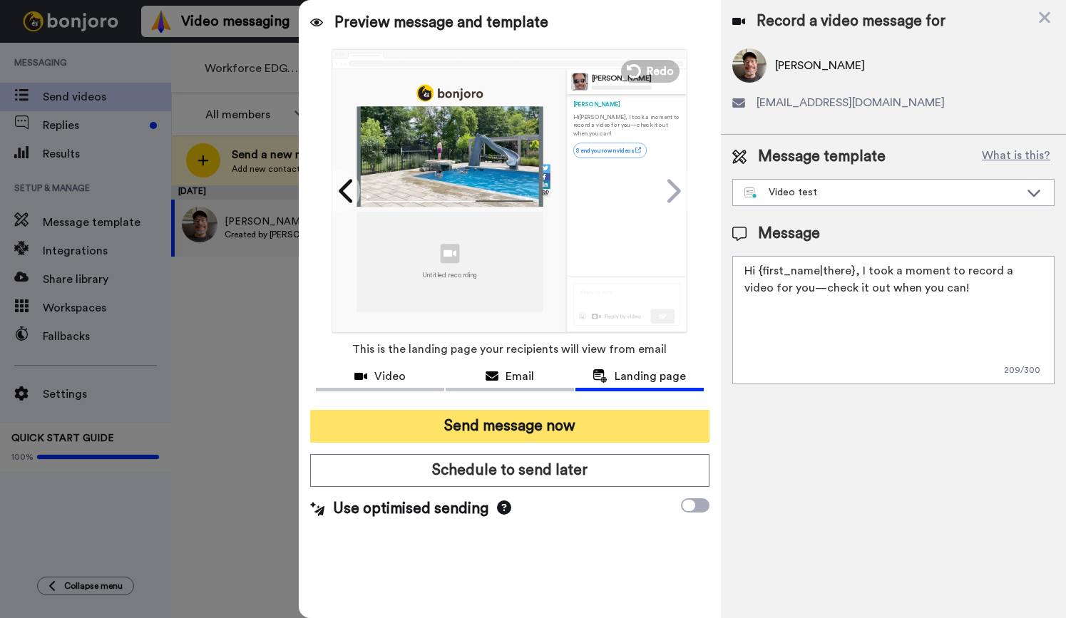
click at [593, 427] on button "Send message now" at bounding box center [509, 426] width 399 height 33
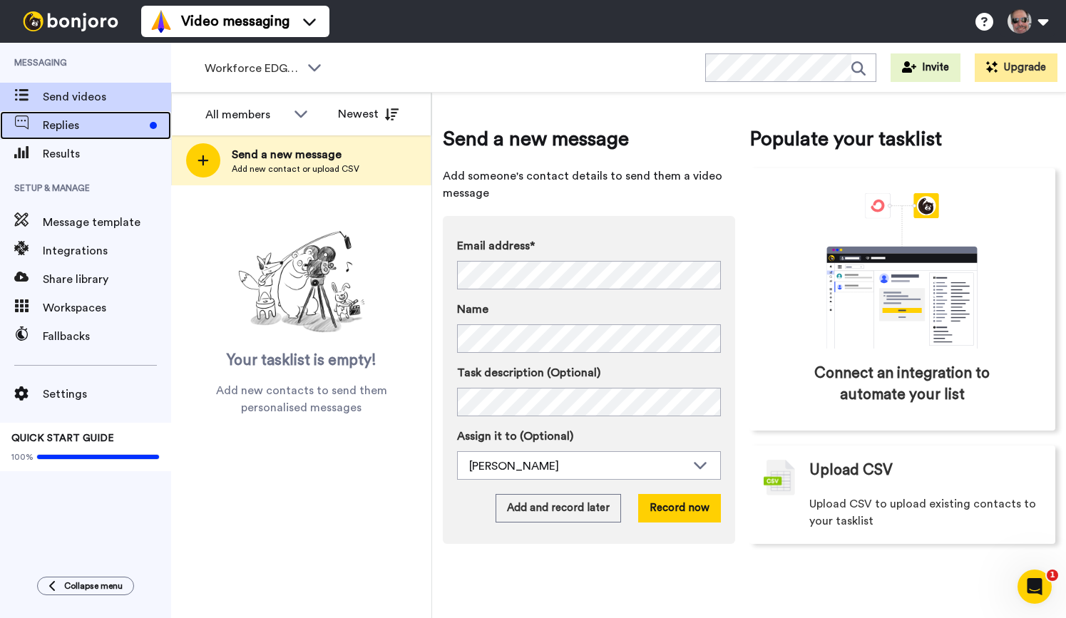
click at [59, 130] on span "Replies" at bounding box center [93, 125] width 101 height 17
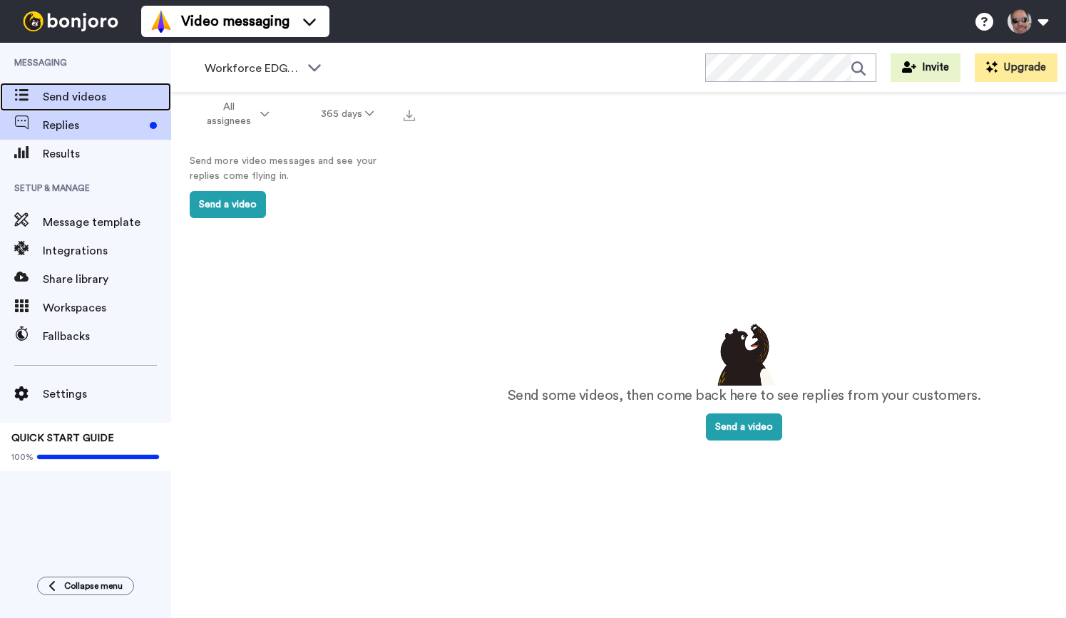
click at [68, 96] on span "Send videos" at bounding box center [107, 96] width 128 height 17
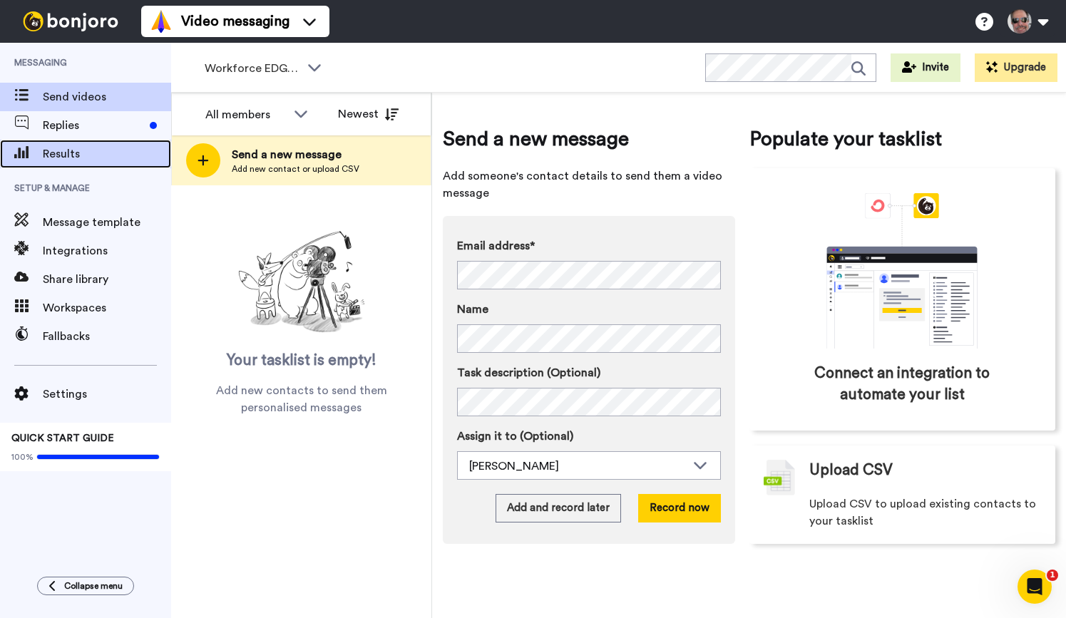
click at [64, 153] on span "Results" at bounding box center [107, 153] width 128 height 17
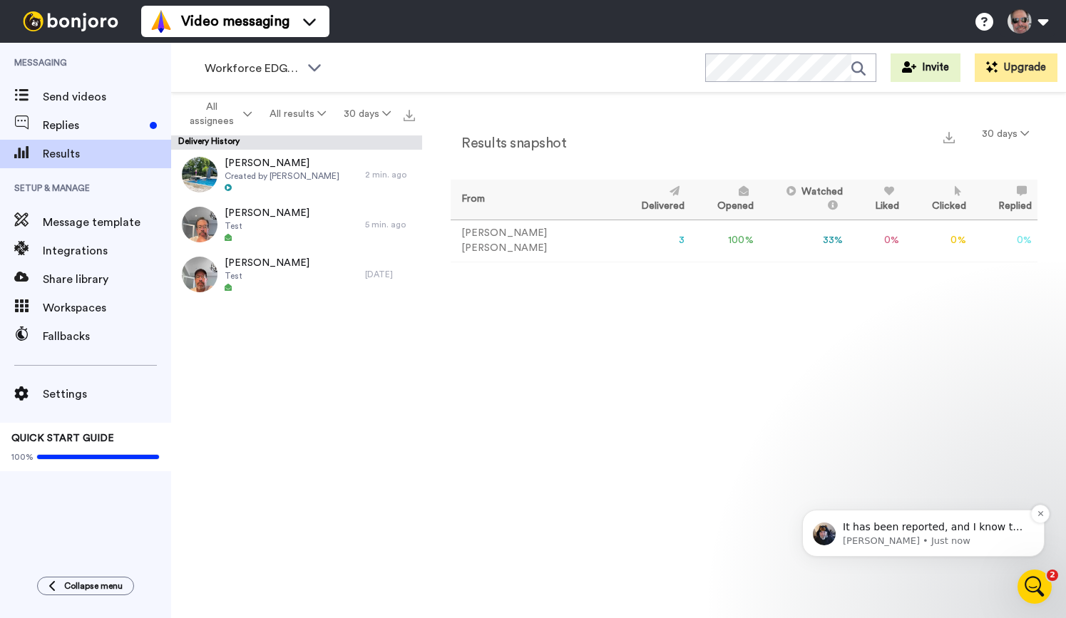
click at [943, 539] on p "Johann • Just now" at bounding box center [935, 541] width 184 height 13
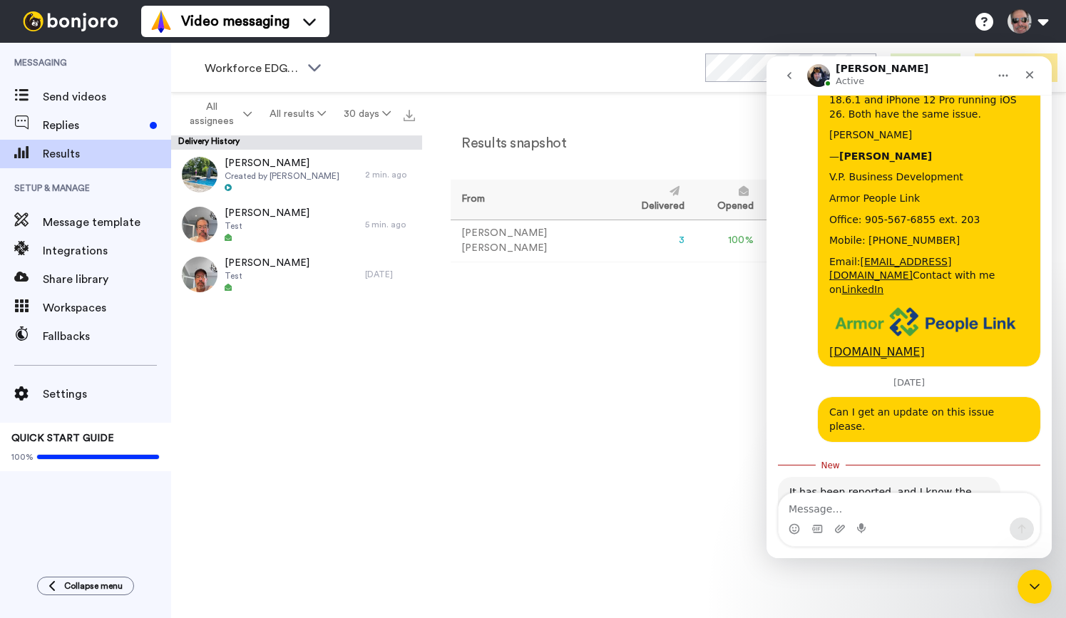
scroll to position [1050, 0]
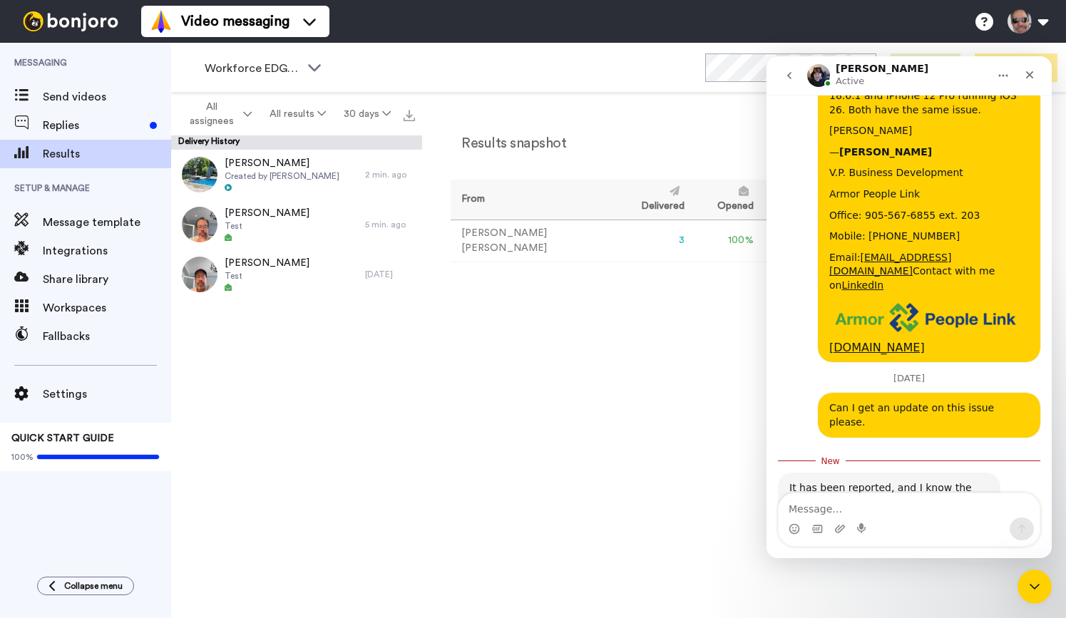
click at [890, 510] on textarea "Message…" at bounding box center [909, 505] width 261 height 24
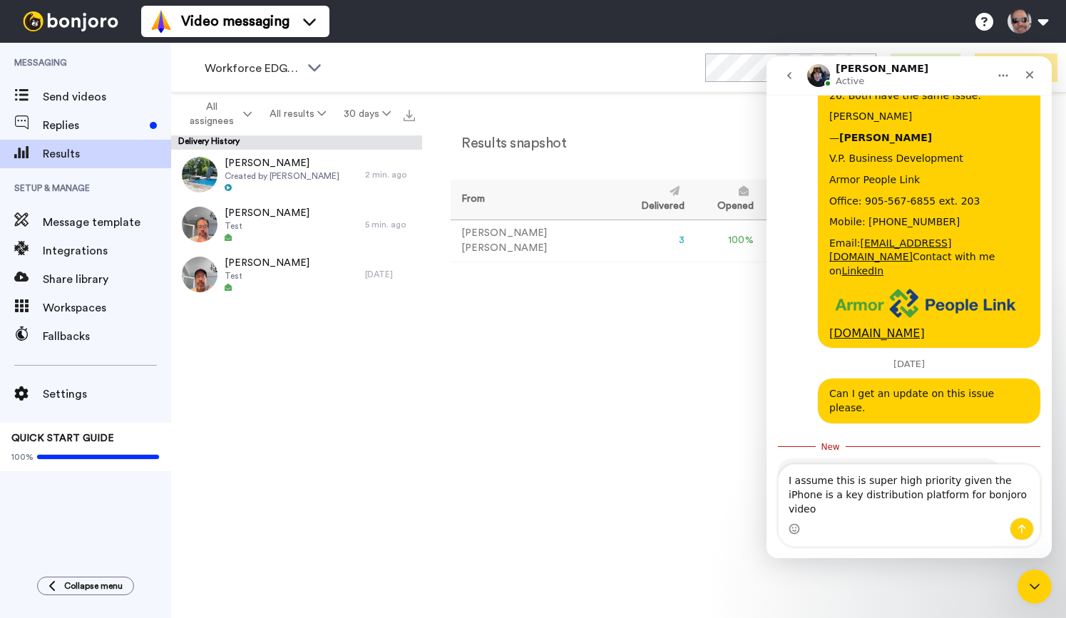
type textarea "I assume this is super high priority given the iPhone is a key distribution pla…"
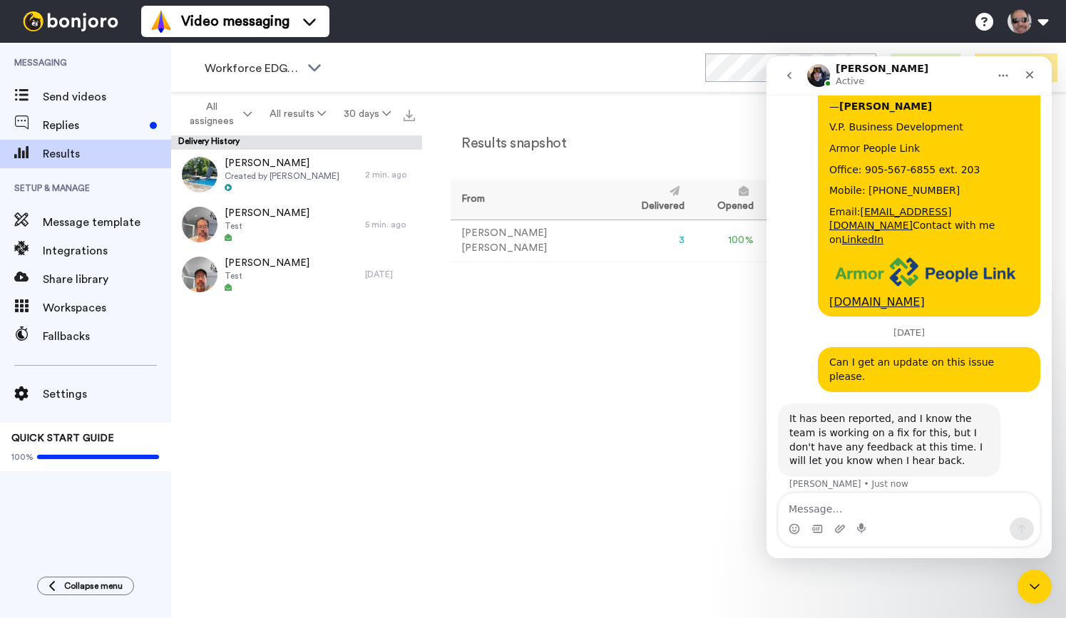
scroll to position [1097, 0]
click at [1028, 73] on icon "Close" at bounding box center [1030, 75] width 8 height 8
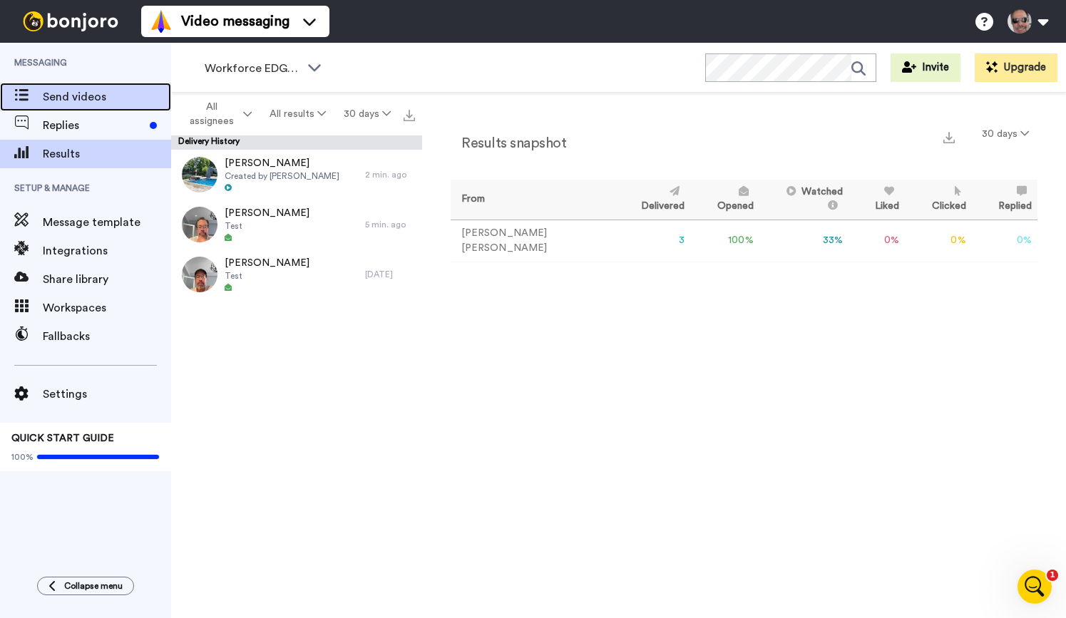
click at [75, 88] on span "Send videos" at bounding box center [107, 96] width 128 height 17
